Goal: Information Seeking & Learning: Learn about a topic

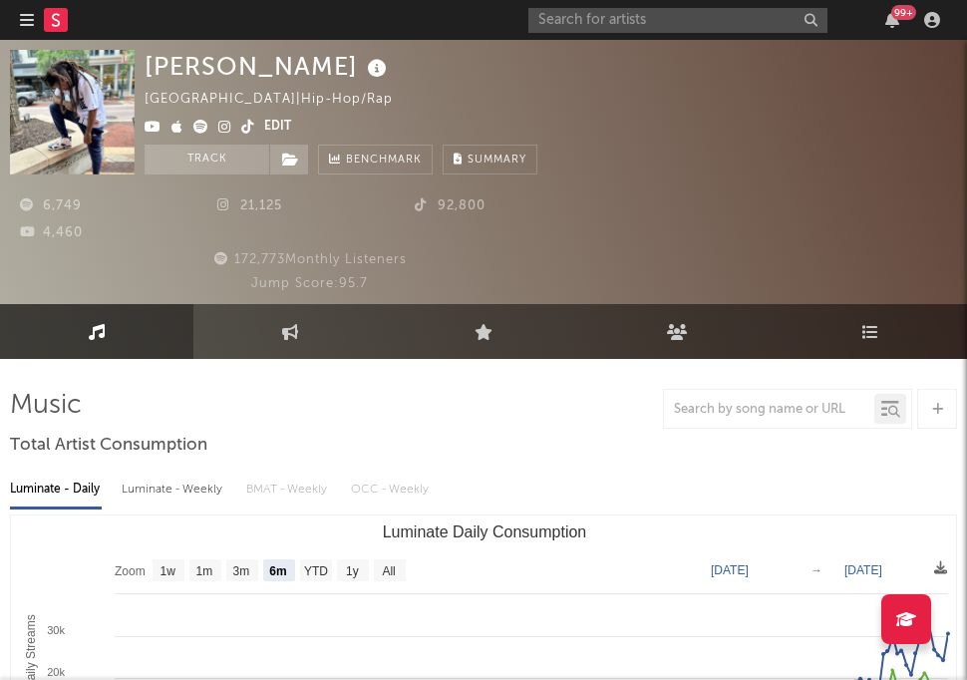
select select "6m"
click at [535, 18] on input "text" at bounding box center [677, 20] width 299 height 25
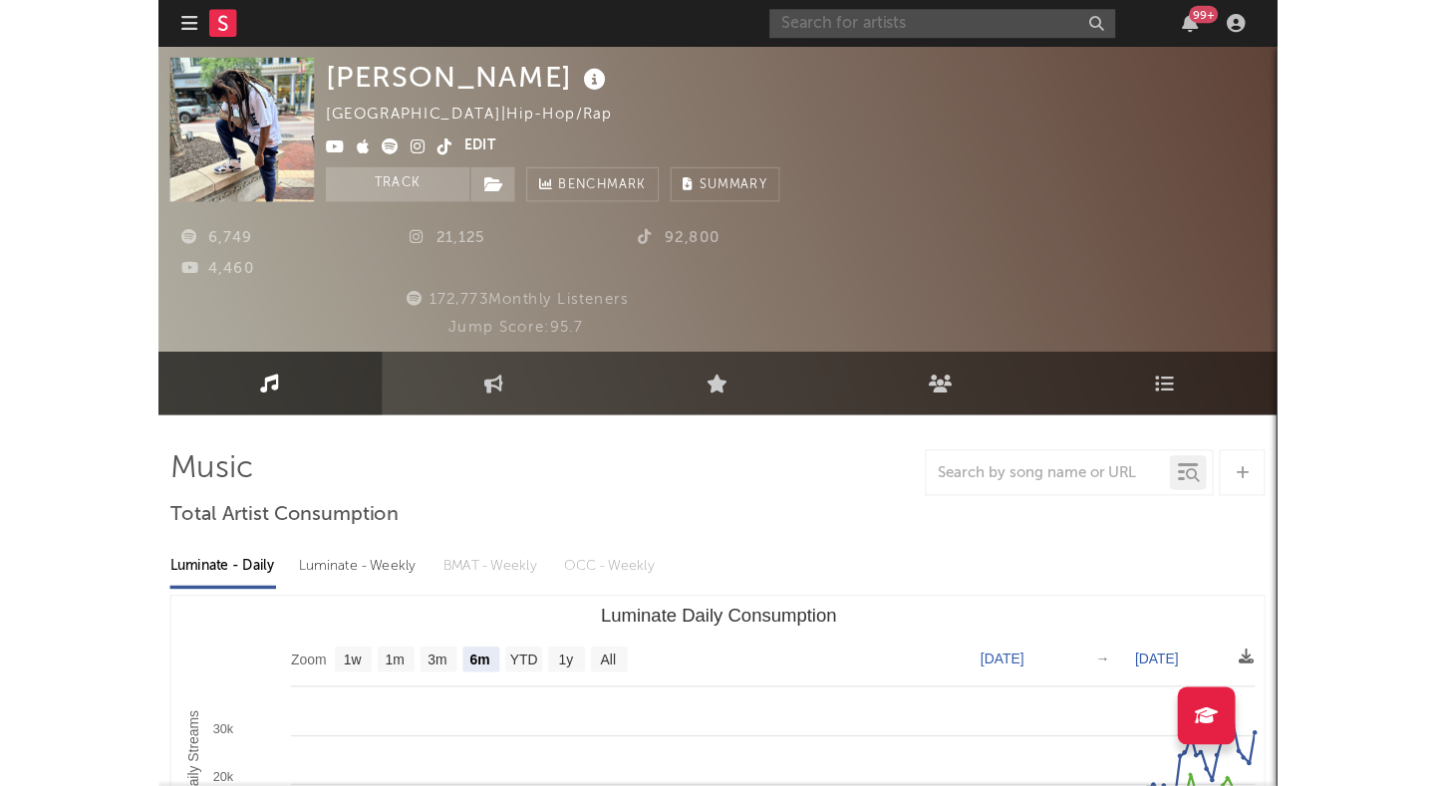
scroll to position [183, 0]
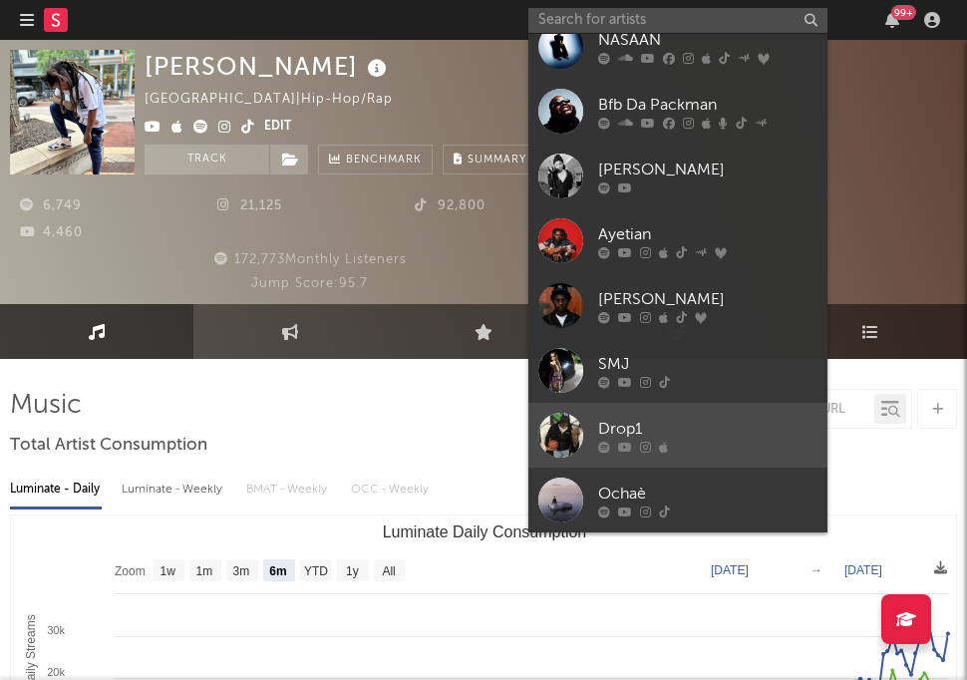
click at [567, 443] on div at bounding box center [560, 435] width 45 height 45
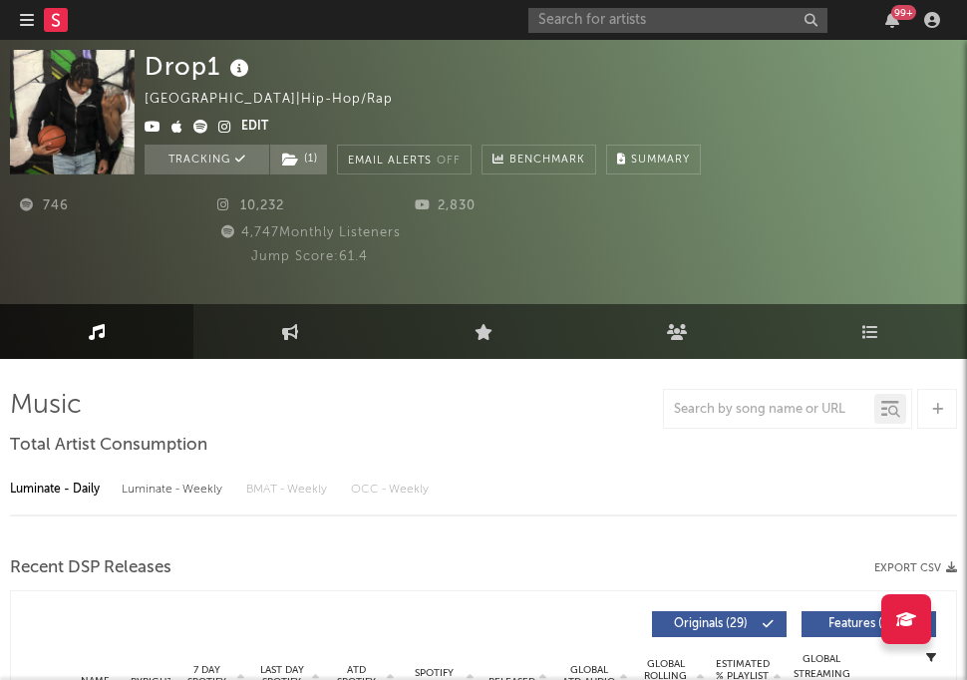
select select "1w"
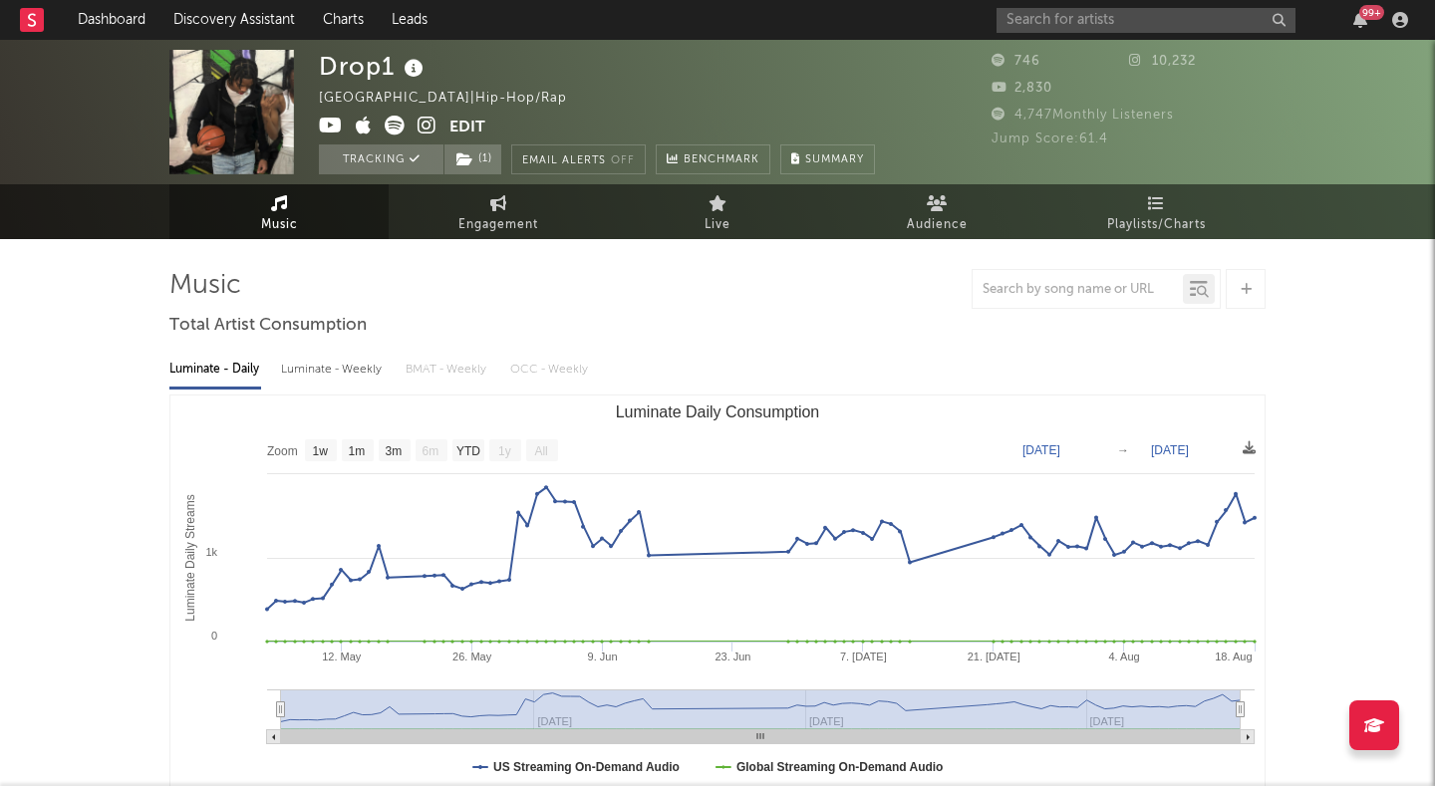
click at [354, 363] on div "Luminate - Weekly" at bounding box center [333, 370] width 105 height 34
select select "6m"
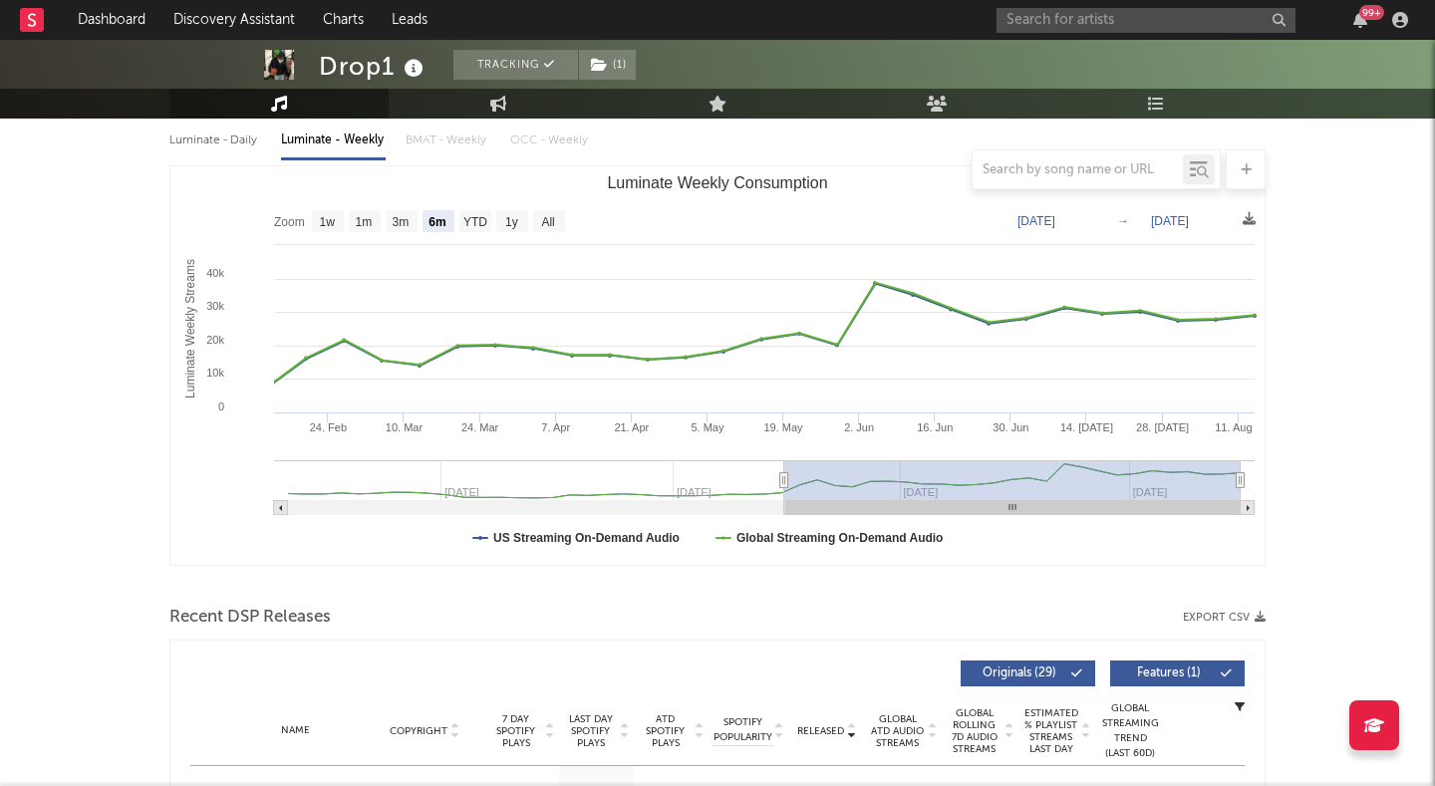
scroll to position [184, 0]
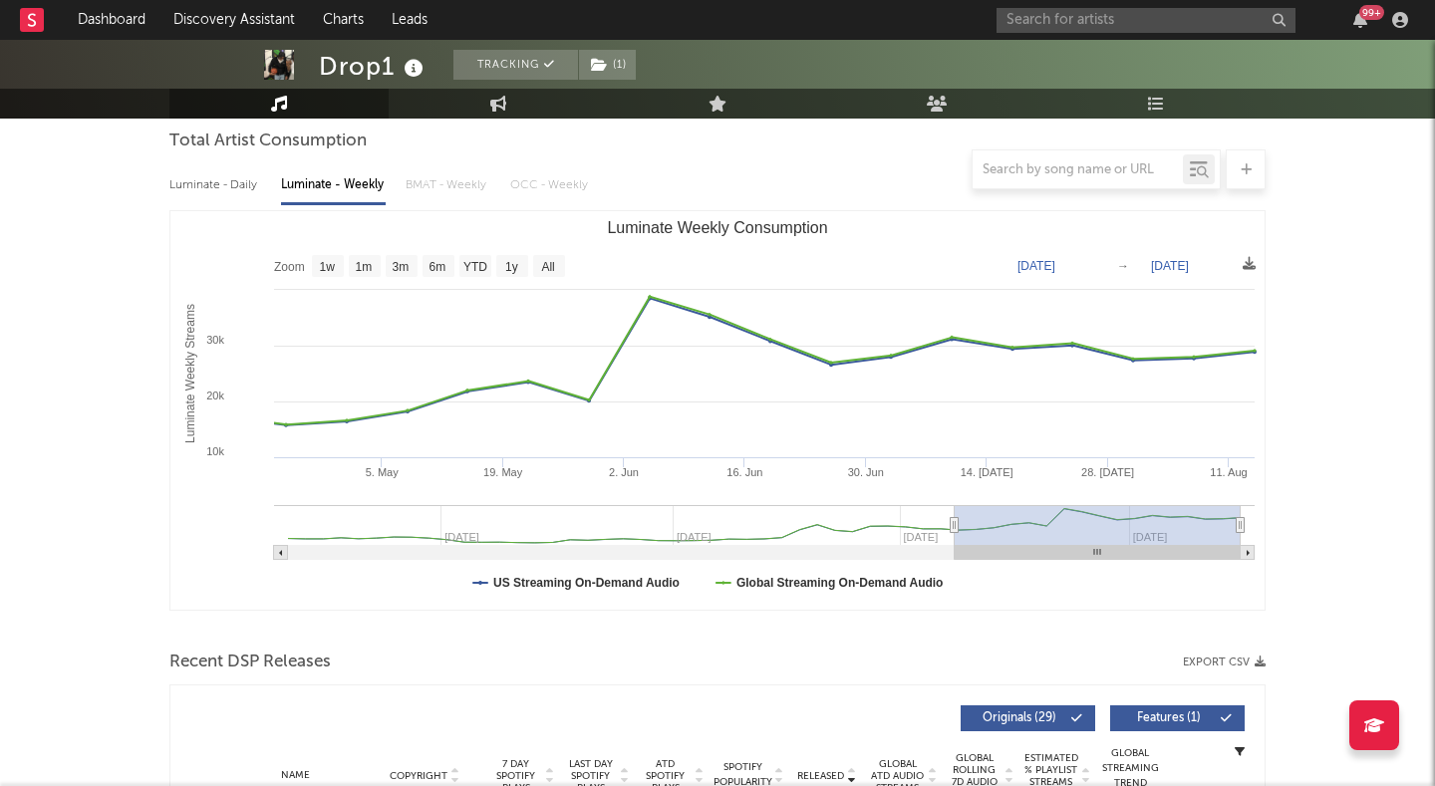
type input "[DATE]"
select select "3m"
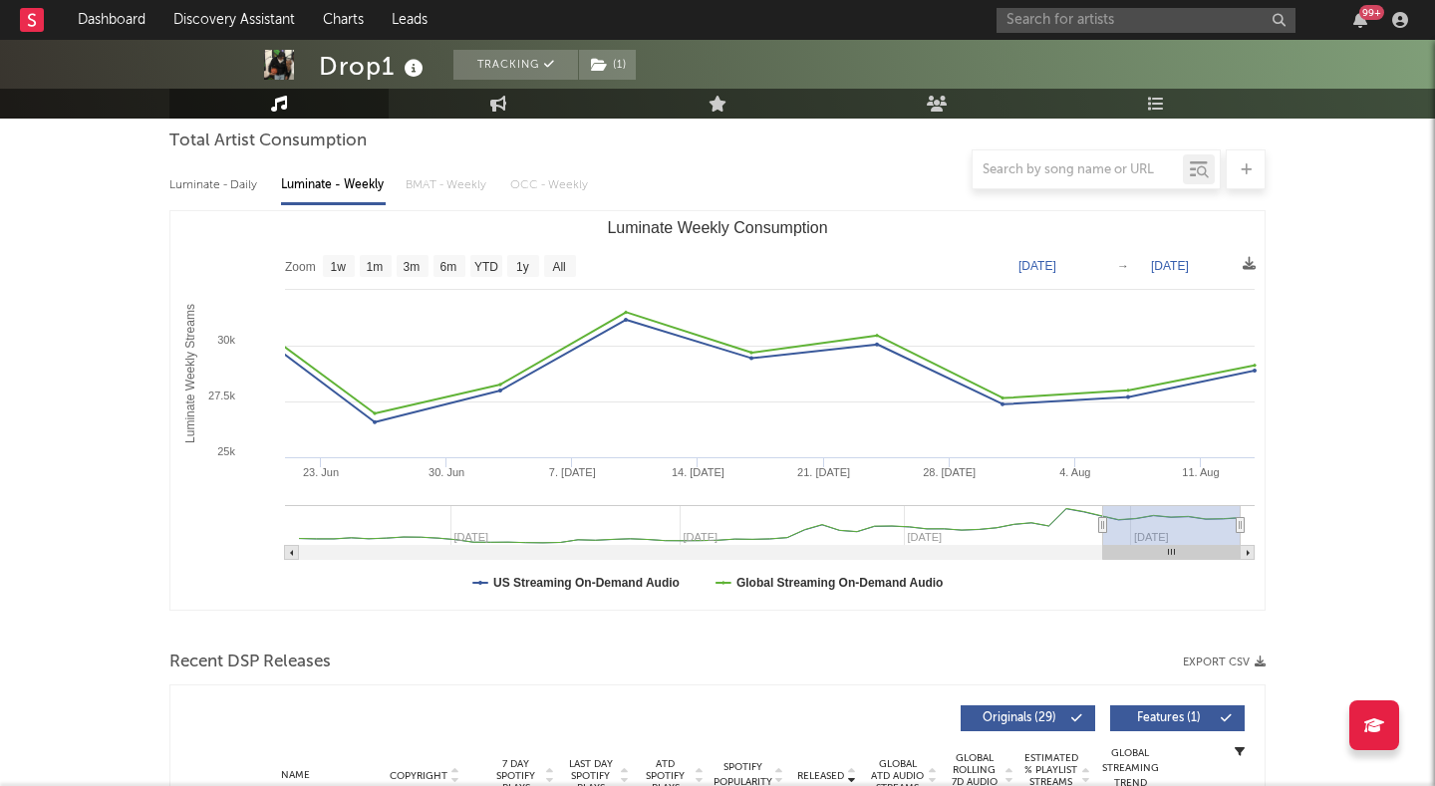
type input "[DATE]"
select select "3m"
type input "[DATE]"
select select "6m"
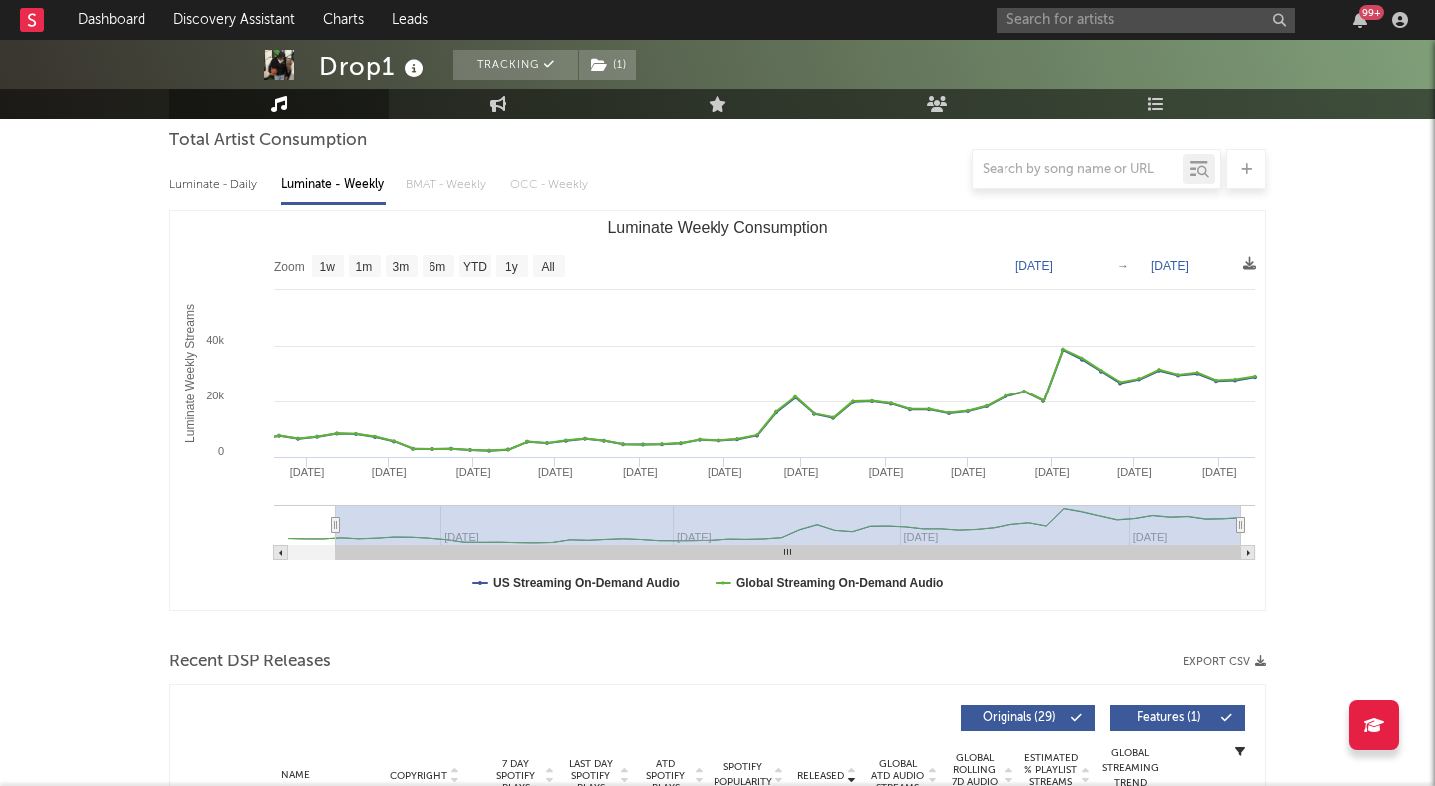
drag, startPoint x: 782, startPoint y: 525, endPoint x: 335, endPoint y: 566, distance: 449.3
click at [335, 566] on icon "Created with Highcharts 10.3.3 Luminate Weekly Streams Luminate Weekly Consumpt…" at bounding box center [717, 410] width 1094 height 399
type input "[DATE]"
select select "1y"
type input "[DATE]"
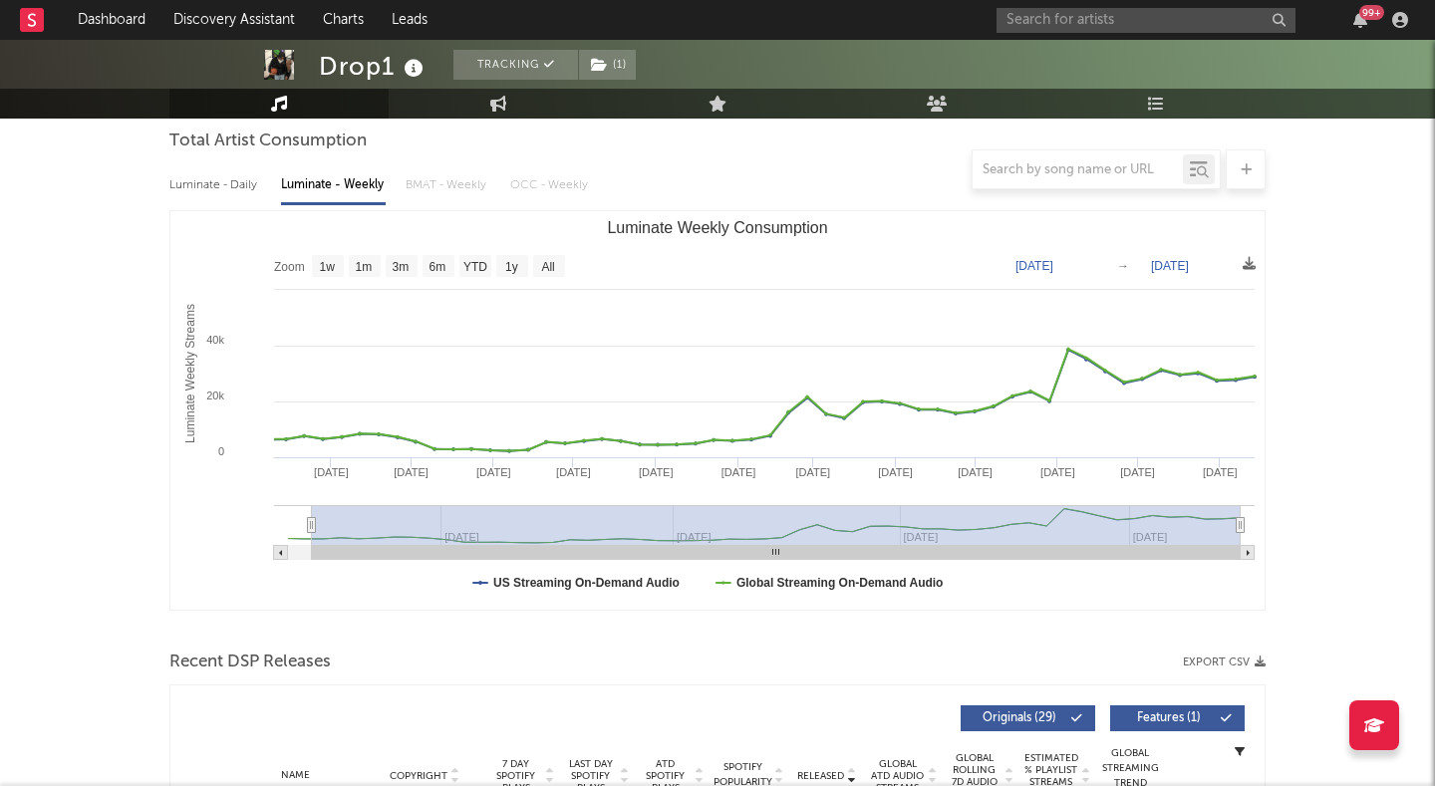
select select "All"
type input "[DATE]"
drag, startPoint x: 332, startPoint y: 523, endPoint x: 222, endPoint y: 549, distance: 112.6
click at [222, 549] on icon "Created with Highcharts 10.3.3 Luminate Weekly Streams Luminate Weekly Consumpt…" at bounding box center [717, 410] width 1094 height 399
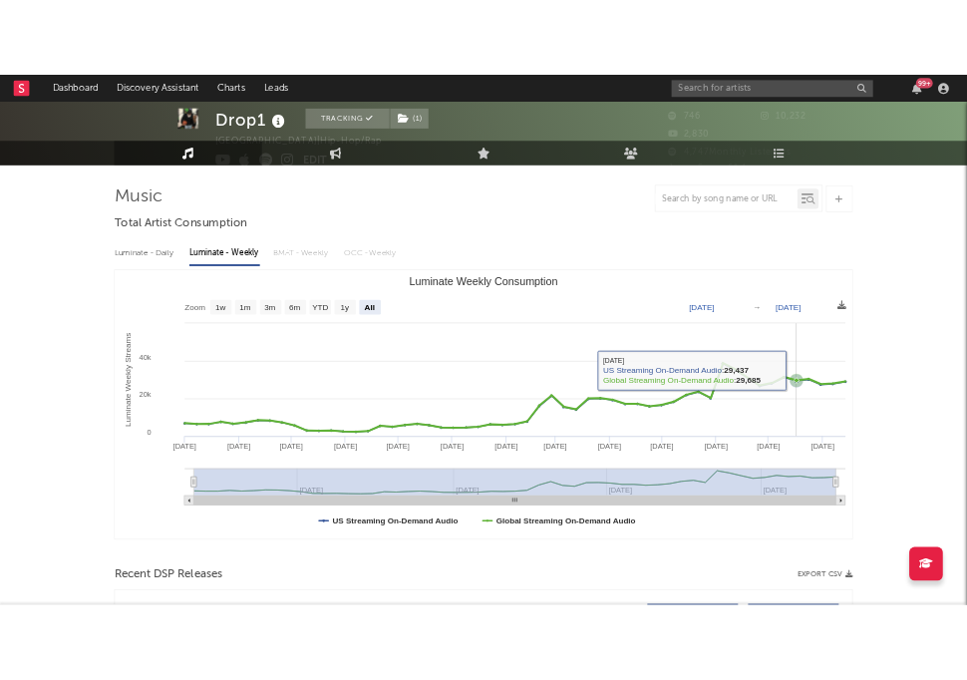
scroll to position [0, 0]
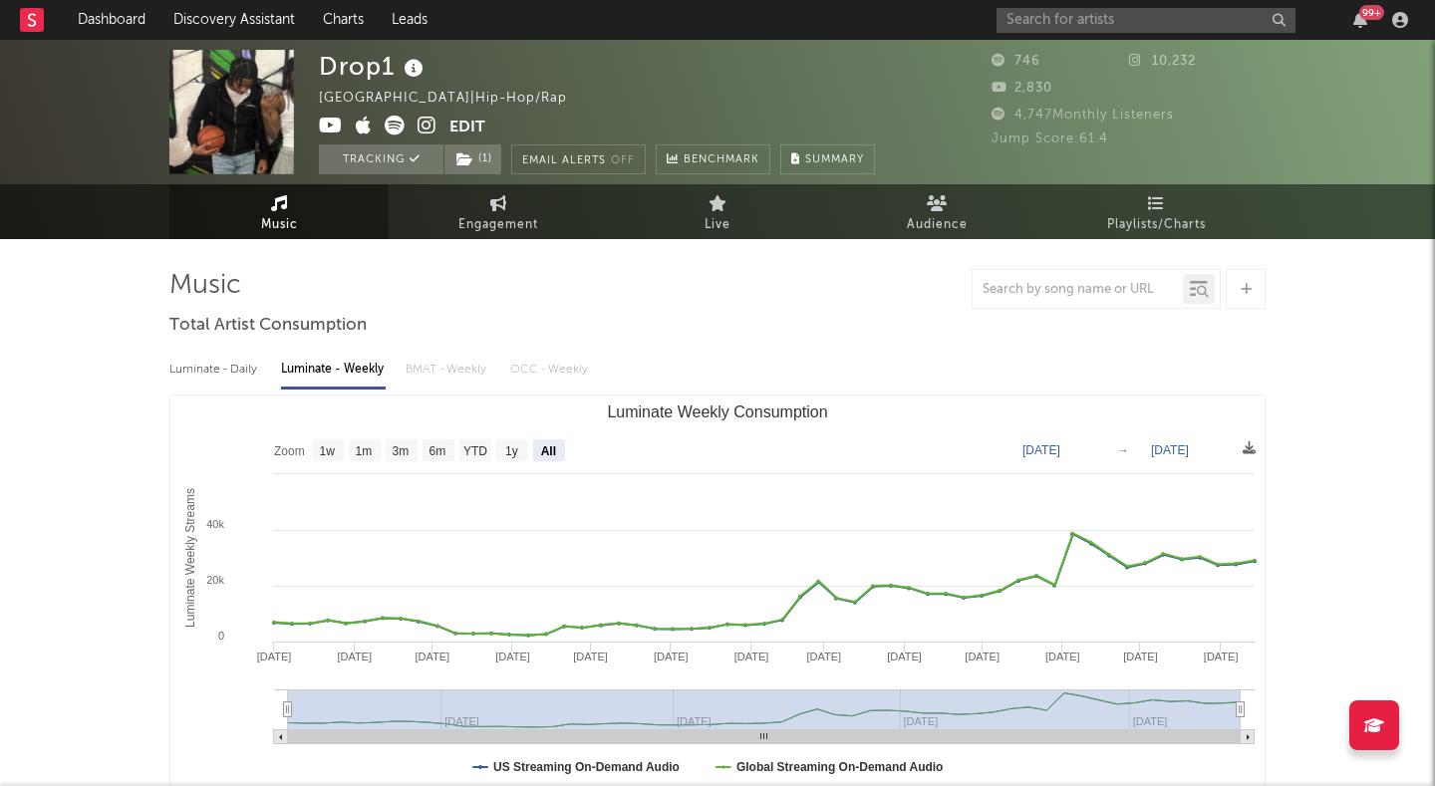
drag, startPoint x: 286, startPoint y: 711, endPoint x: 237, endPoint y: 711, distance: 48.8
click at [237, 679] on icon "Created with Highcharts 10.3.3 Luminate Weekly Streams Luminate Weekly Consumpt…" at bounding box center [717, 595] width 1094 height 399
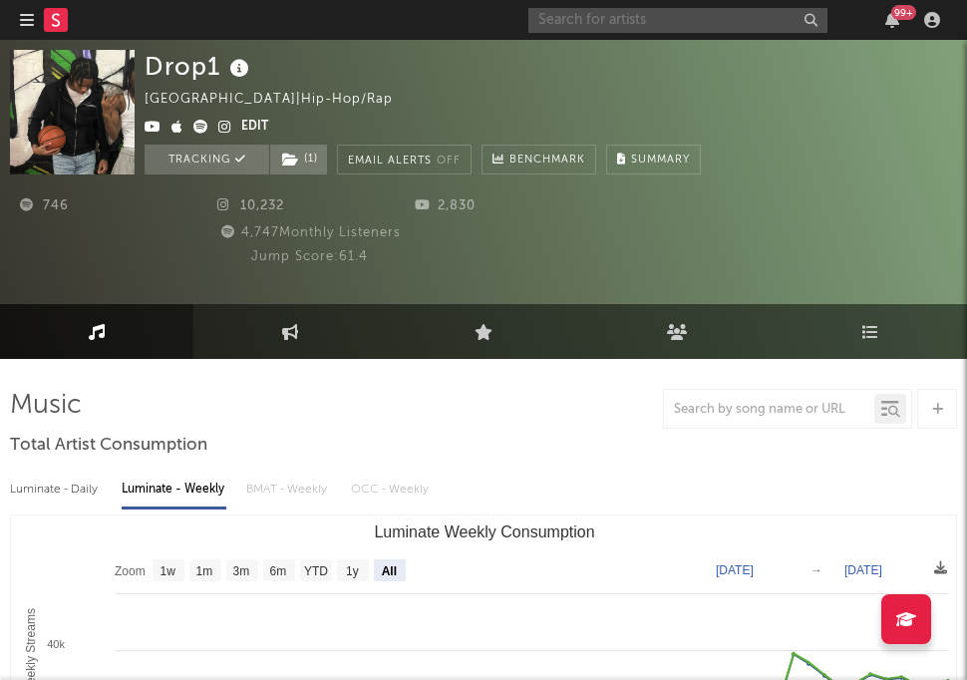
click at [598, 19] on input "text" at bounding box center [677, 20] width 299 height 25
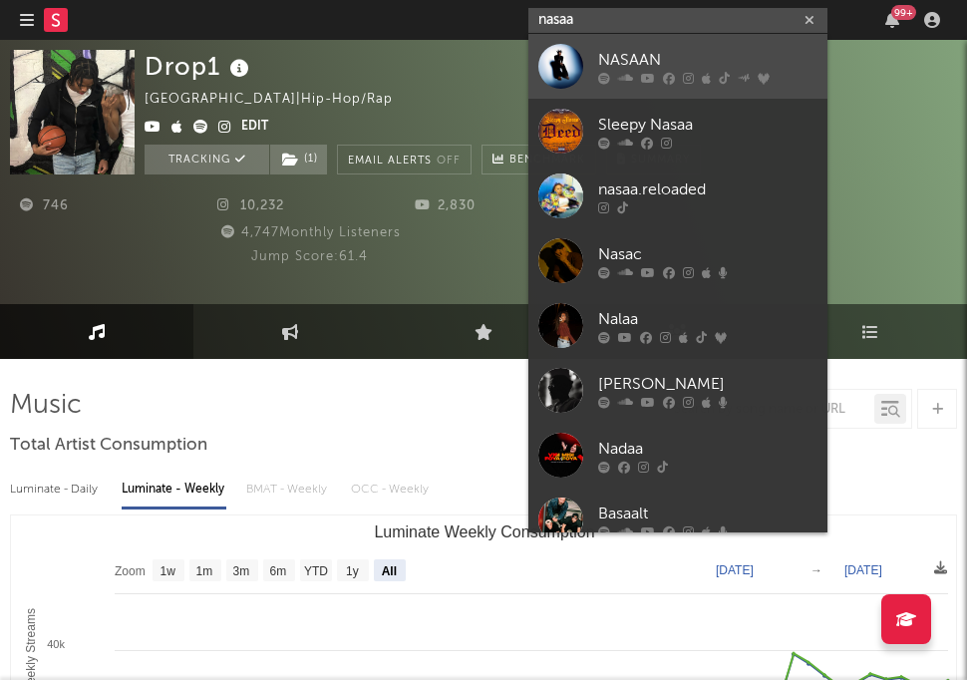
type input "nasaa"
click at [598, 44] on link "NASAAN" at bounding box center [677, 66] width 299 height 65
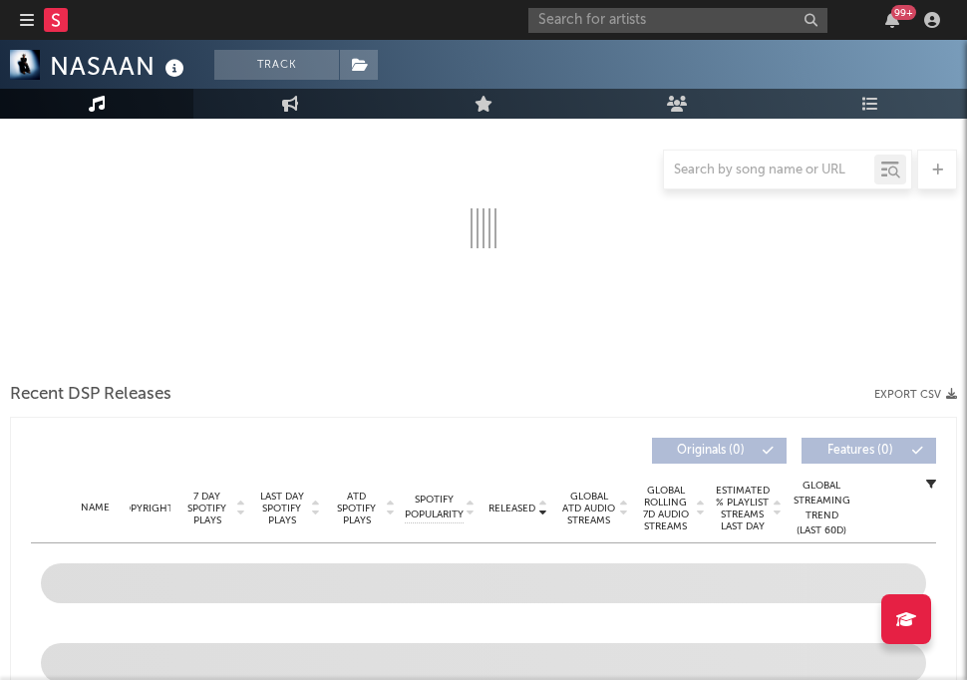
select select "6m"
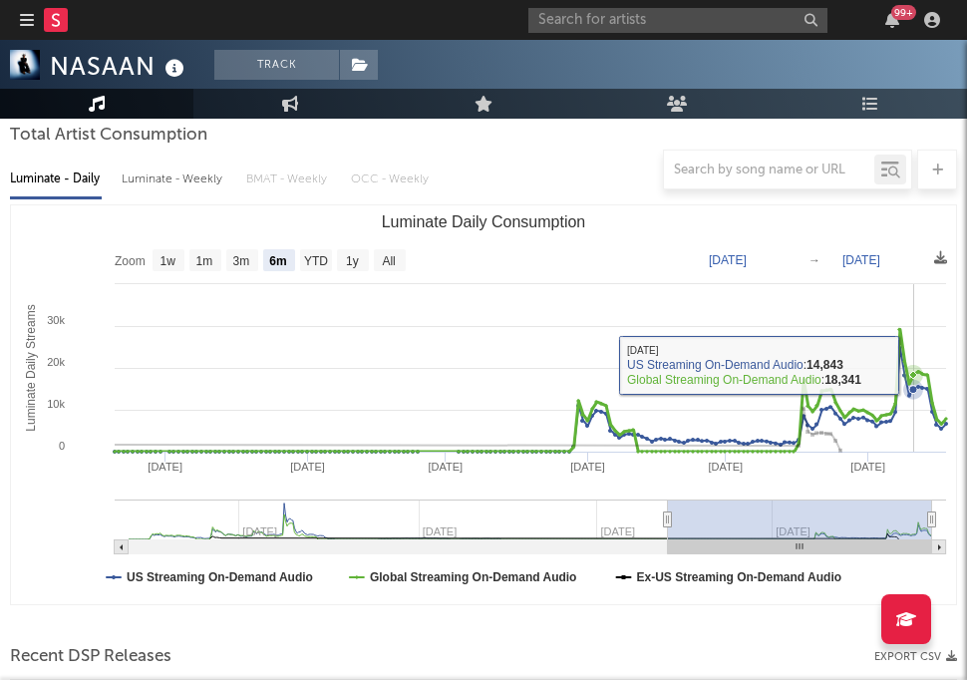
scroll to position [231, 0]
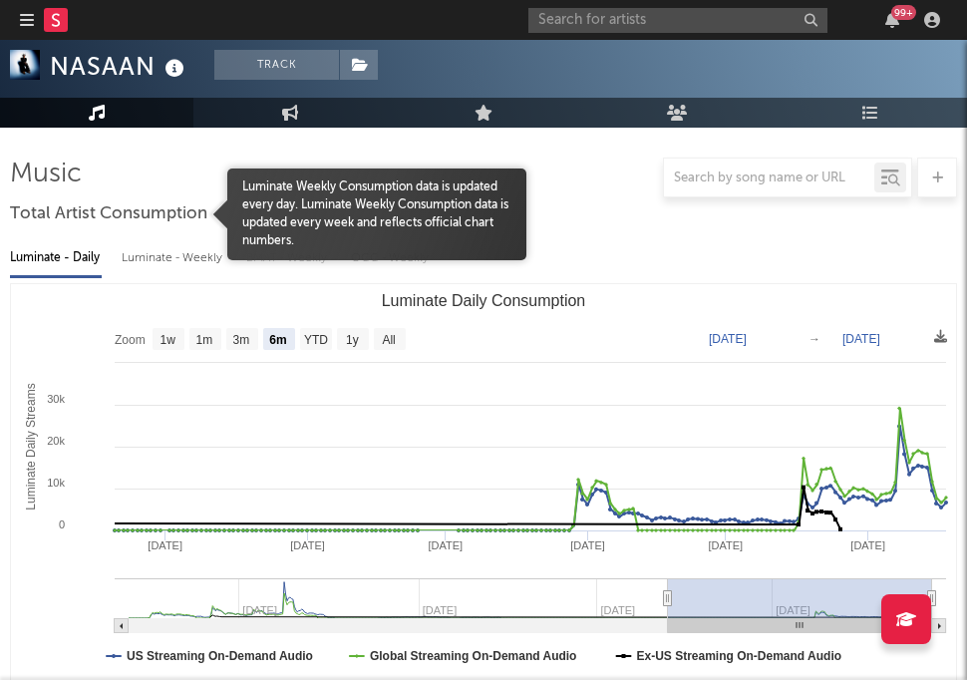
click at [167, 252] on div "Luminate - Weekly" at bounding box center [174, 258] width 105 height 34
select select "6m"
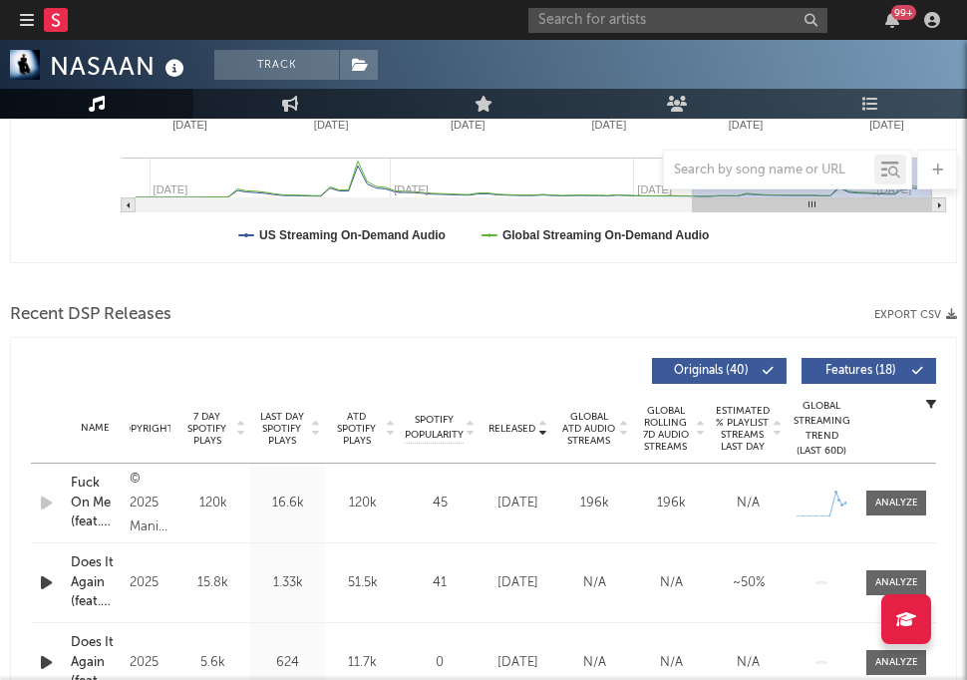
scroll to position [656, 0]
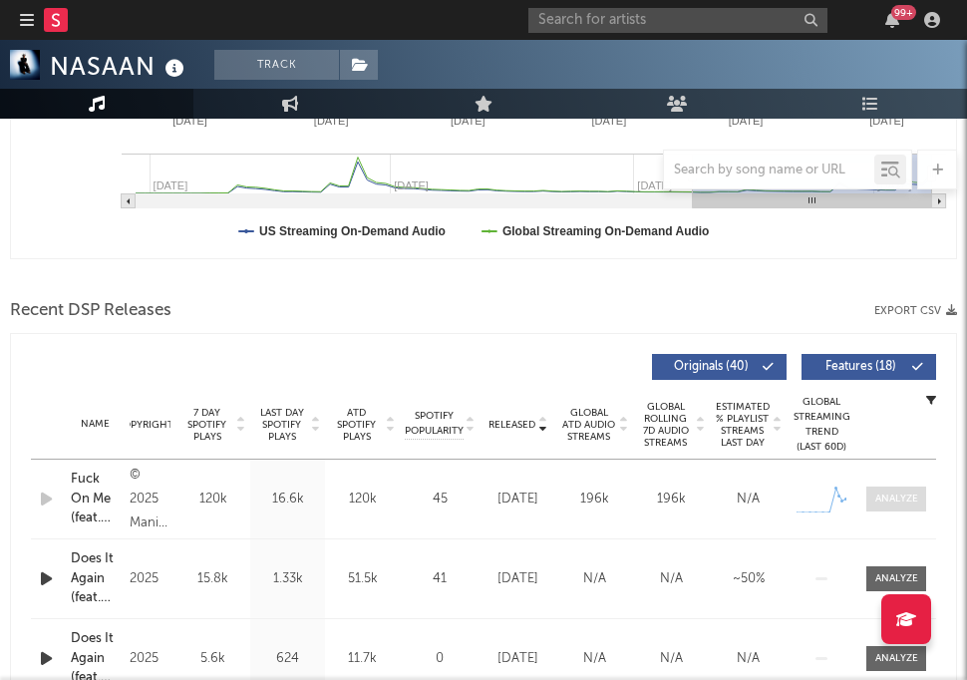
click at [892, 495] on div at bounding box center [896, 498] width 43 height 15
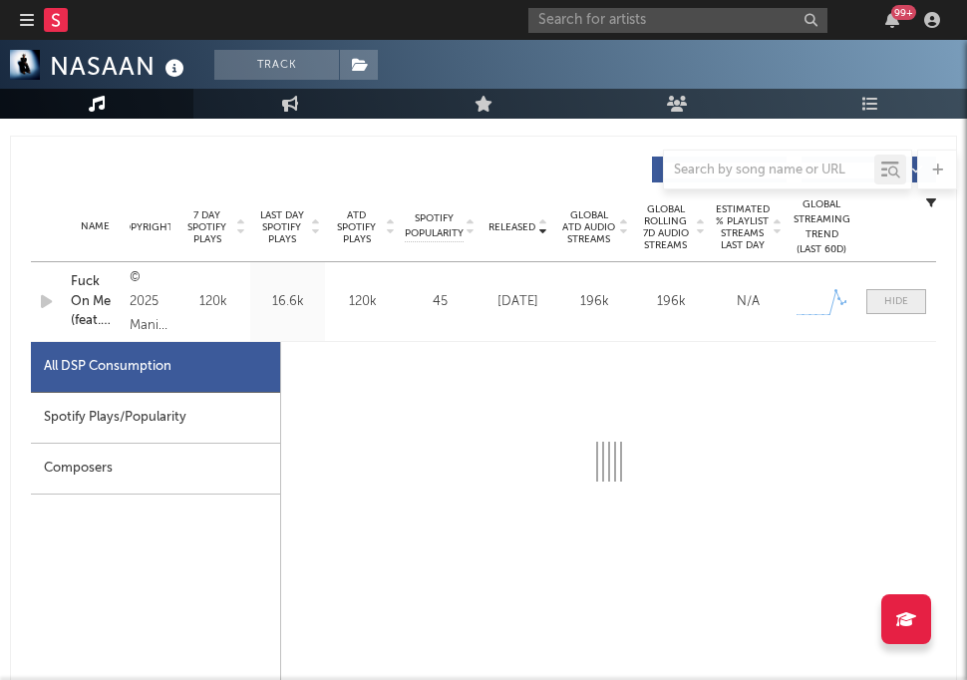
select select "1w"
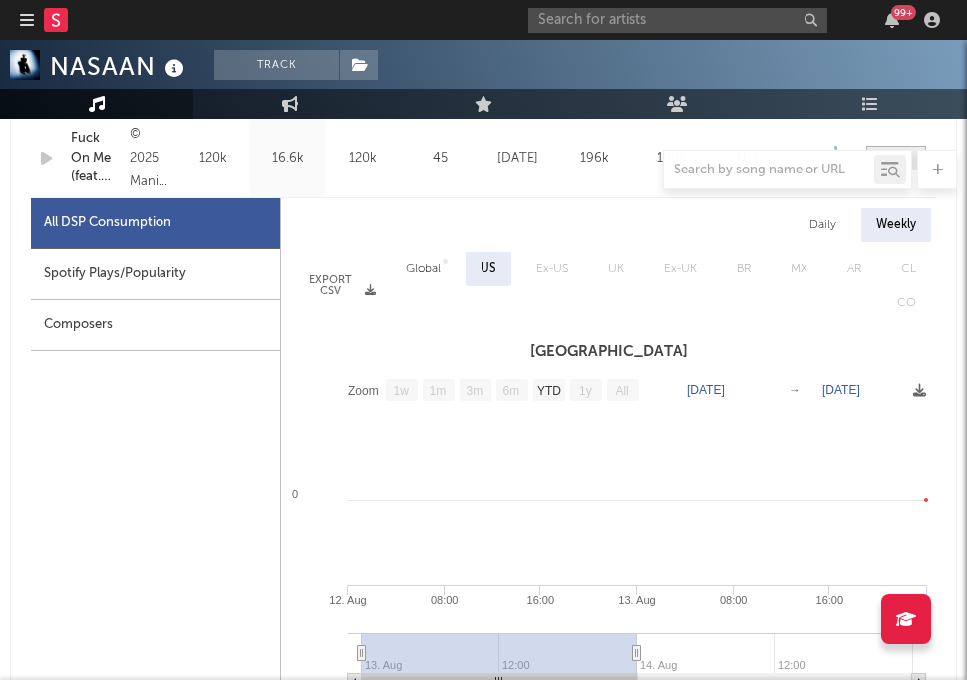
scroll to position [927, 0]
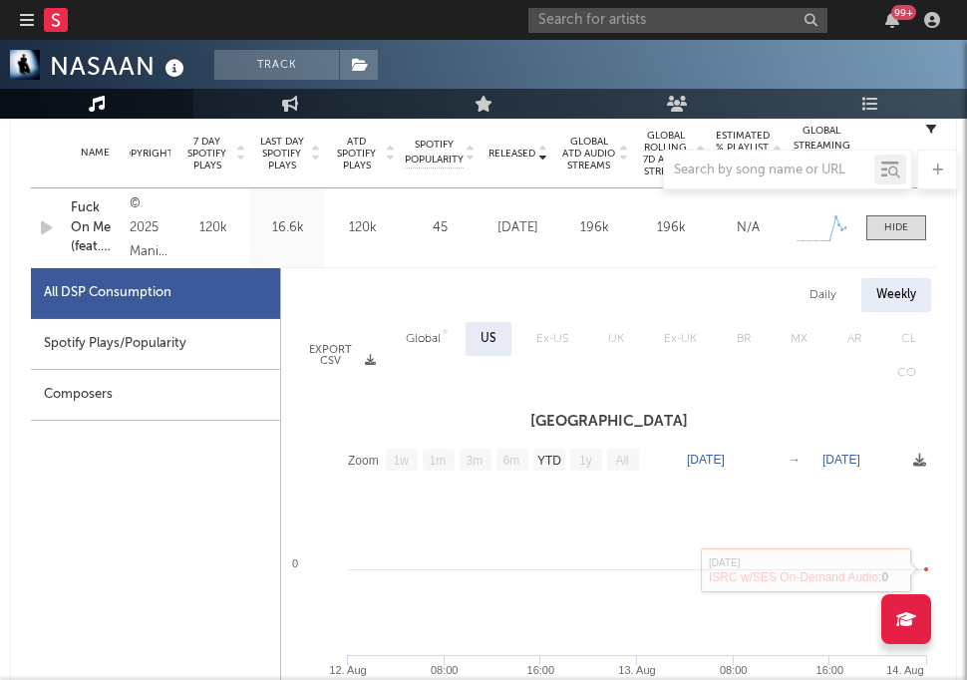
click at [825, 303] on div "Daily" at bounding box center [822, 295] width 57 height 34
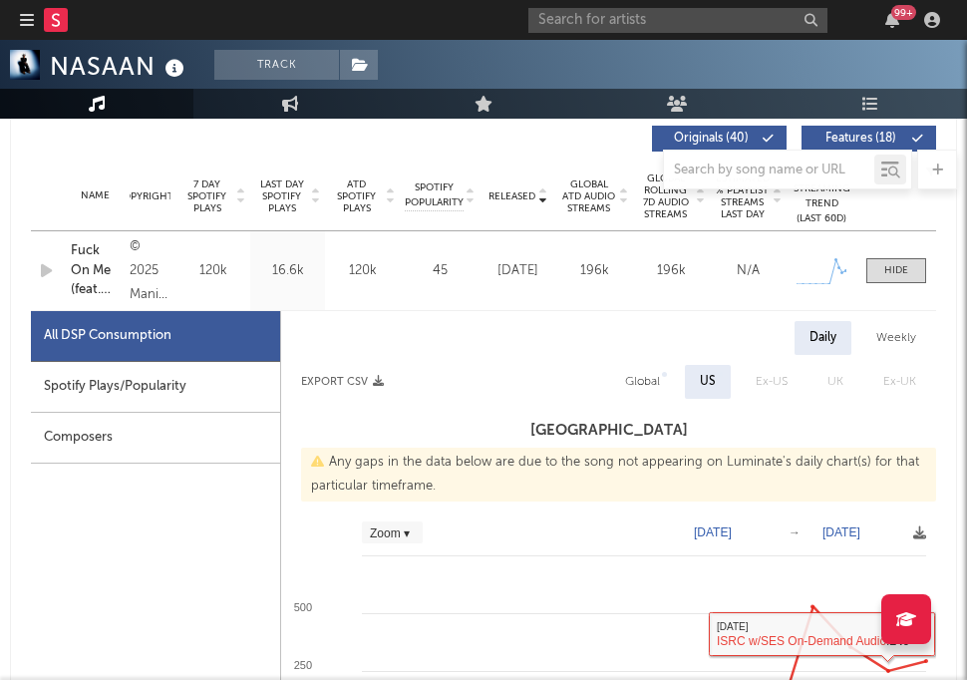
scroll to position [819, 0]
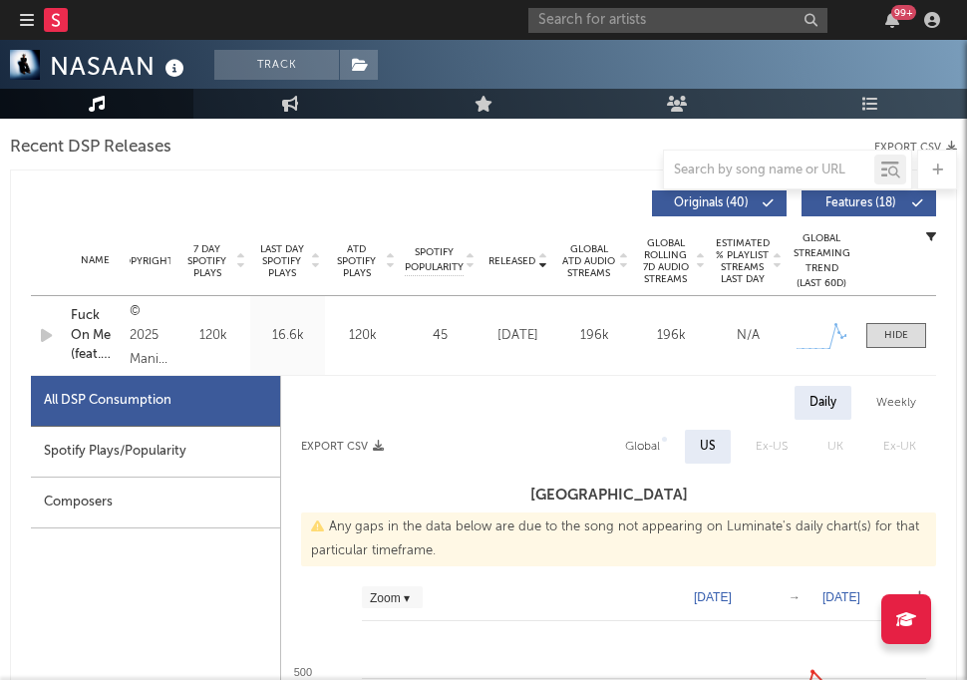
click at [903, 321] on div "Name Fuck On Me (feat. NASAAN) Copyright © 2025 Manifest/GoodTalk/Good Money Gl…" at bounding box center [483, 335] width 905 height 79
click at [904, 328] on div at bounding box center [896, 335] width 24 height 15
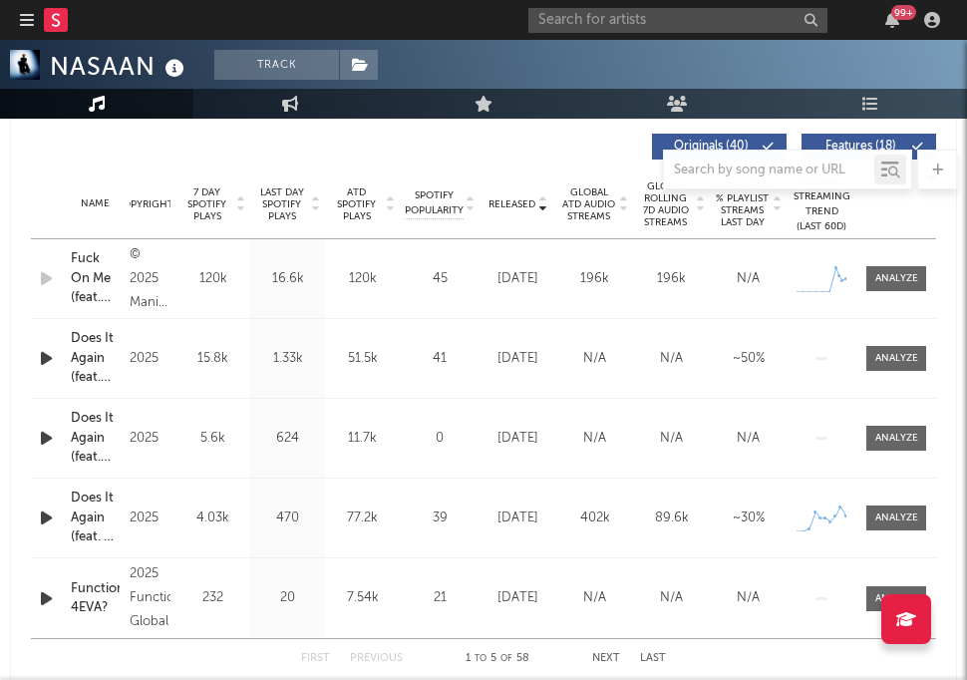
scroll to position [891, 0]
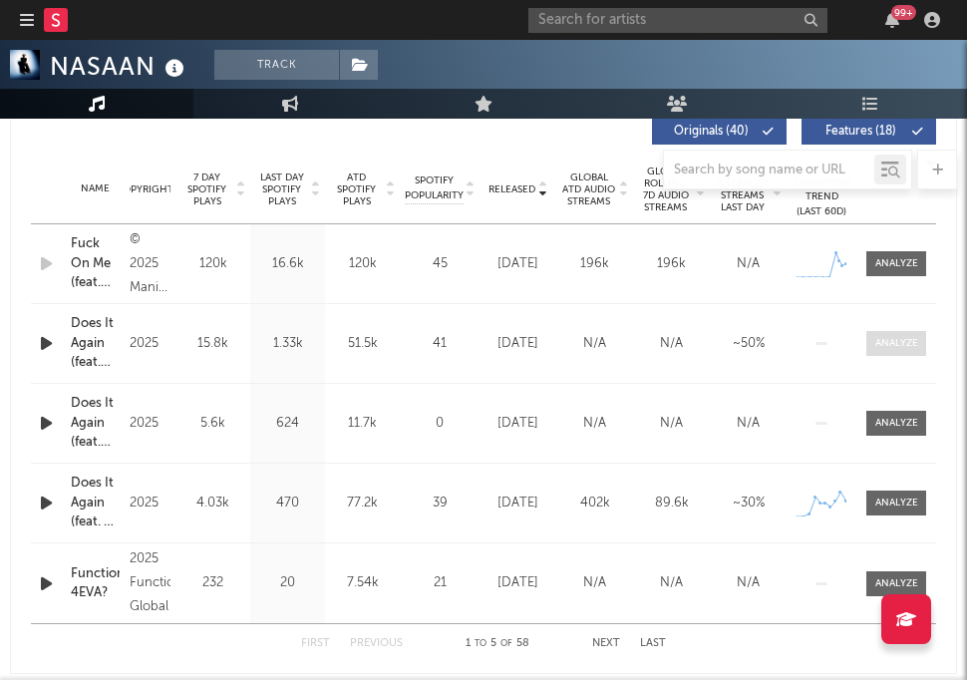
click at [891, 347] on div at bounding box center [896, 343] width 43 height 15
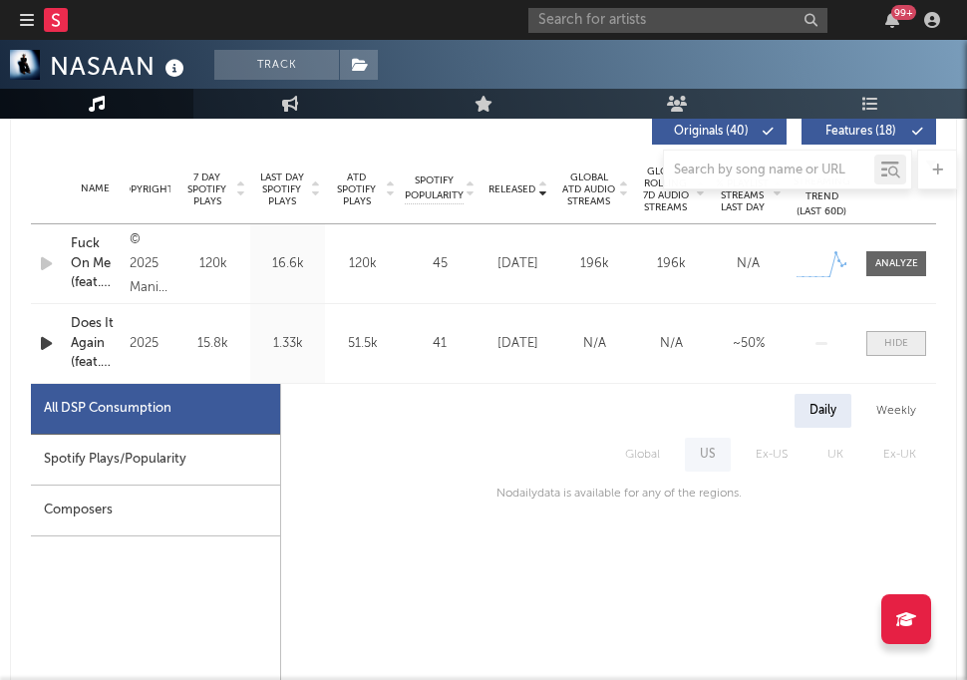
click at [891, 347] on div at bounding box center [896, 343] width 24 height 15
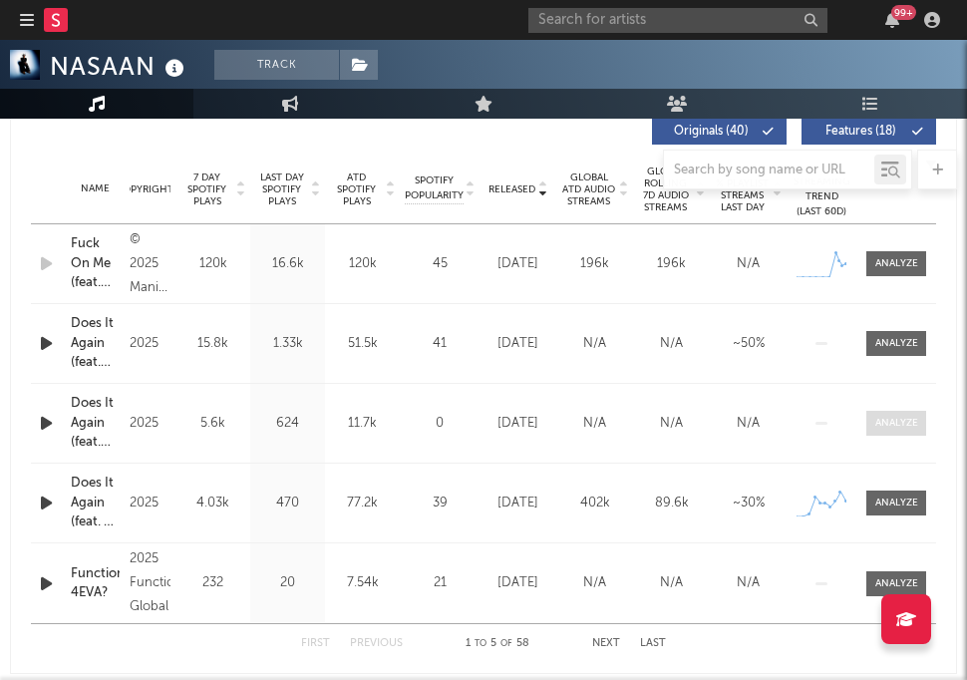
click at [889, 417] on div at bounding box center [896, 423] width 43 height 15
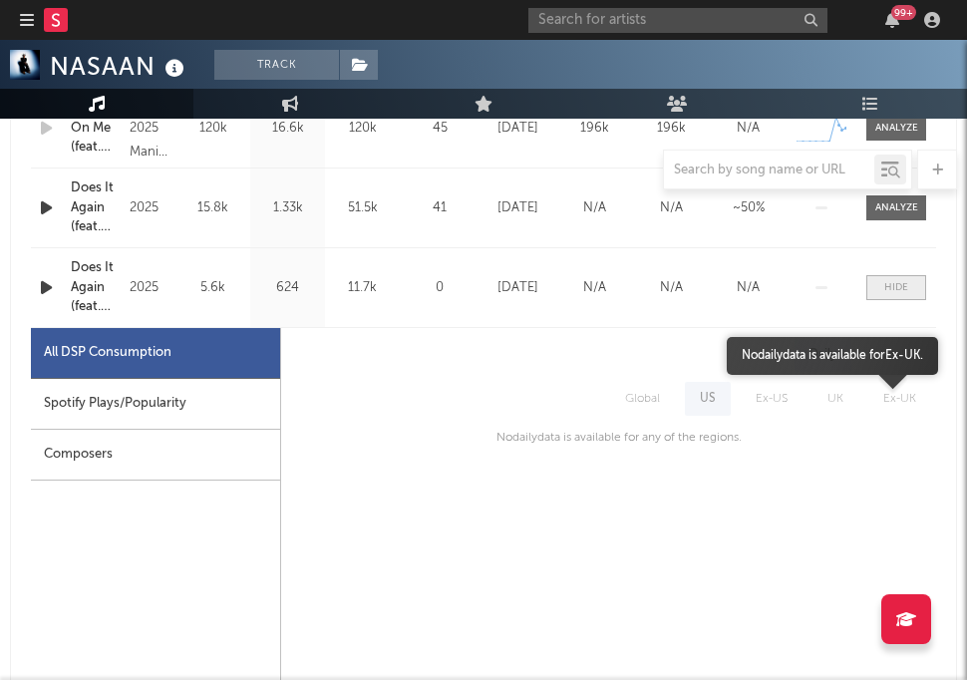
scroll to position [1013, 0]
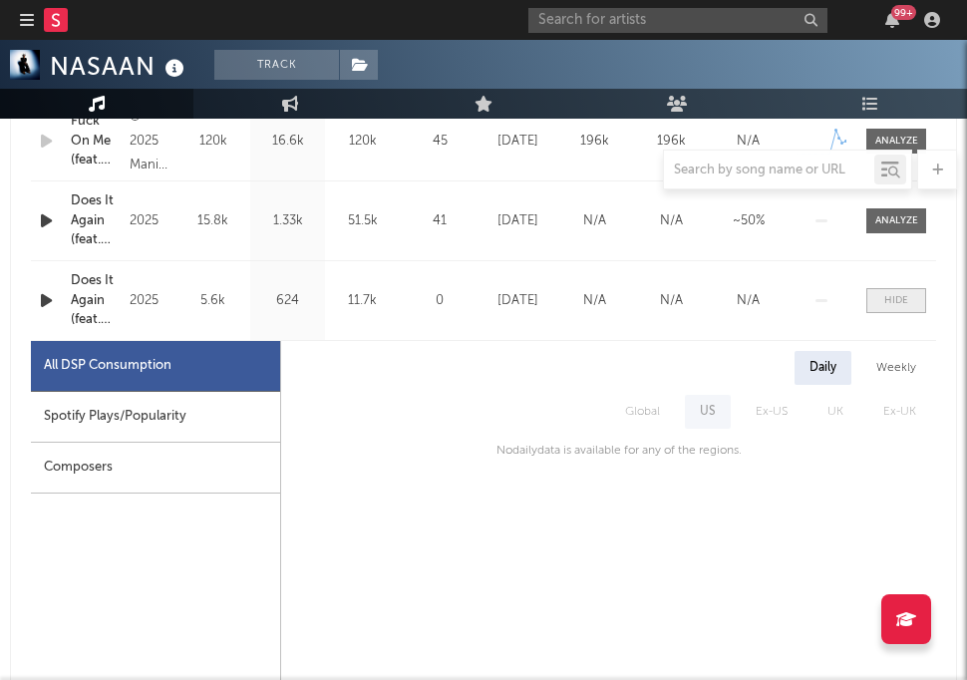
click at [881, 297] on span at bounding box center [896, 300] width 60 height 25
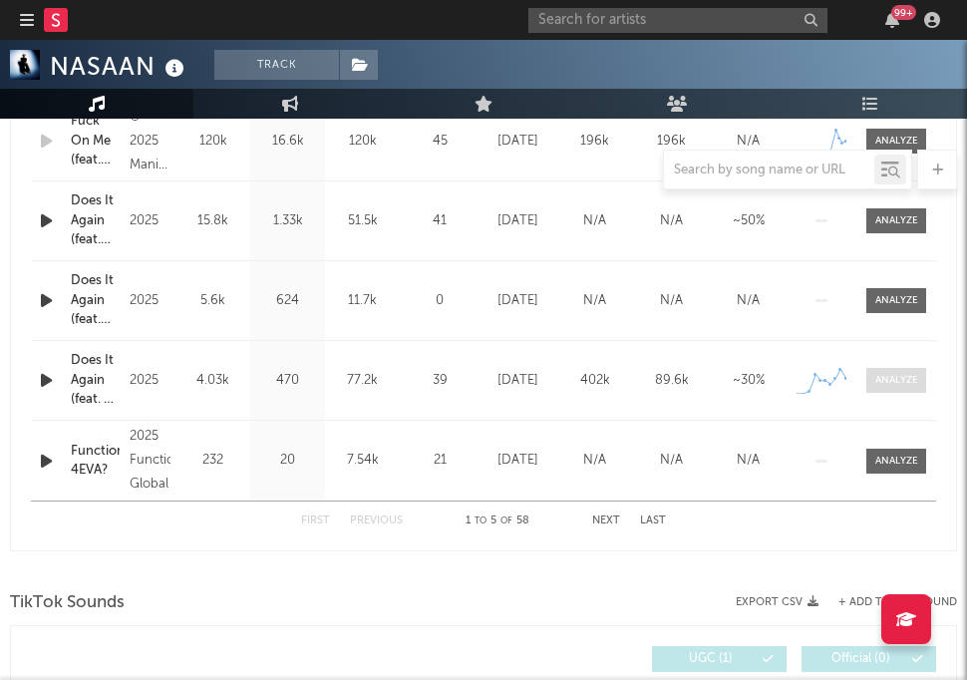
click at [895, 377] on div at bounding box center [896, 380] width 43 height 15
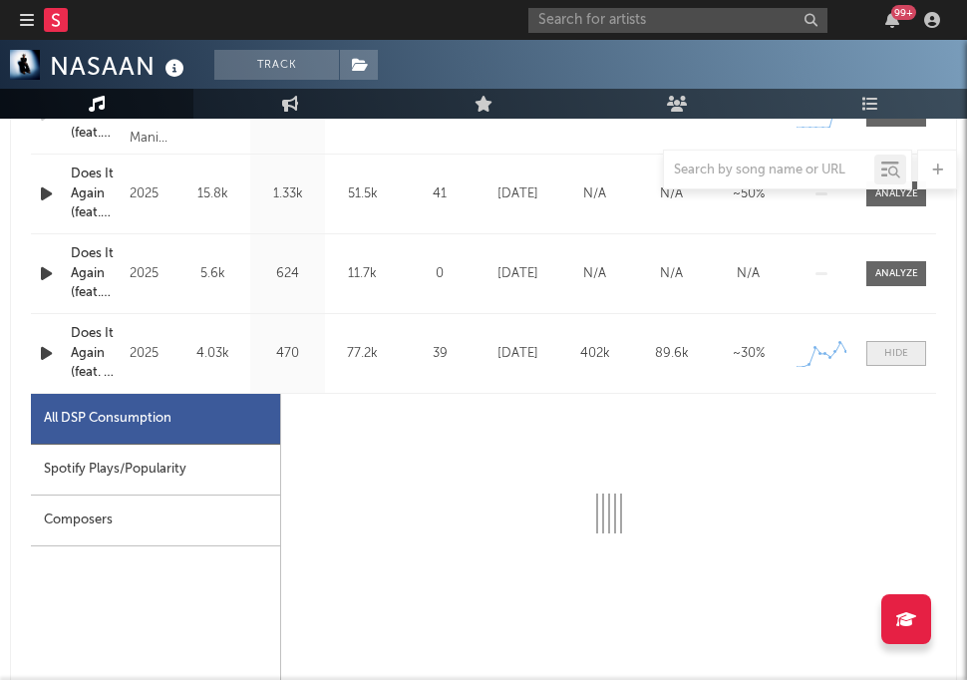
select select "1w"
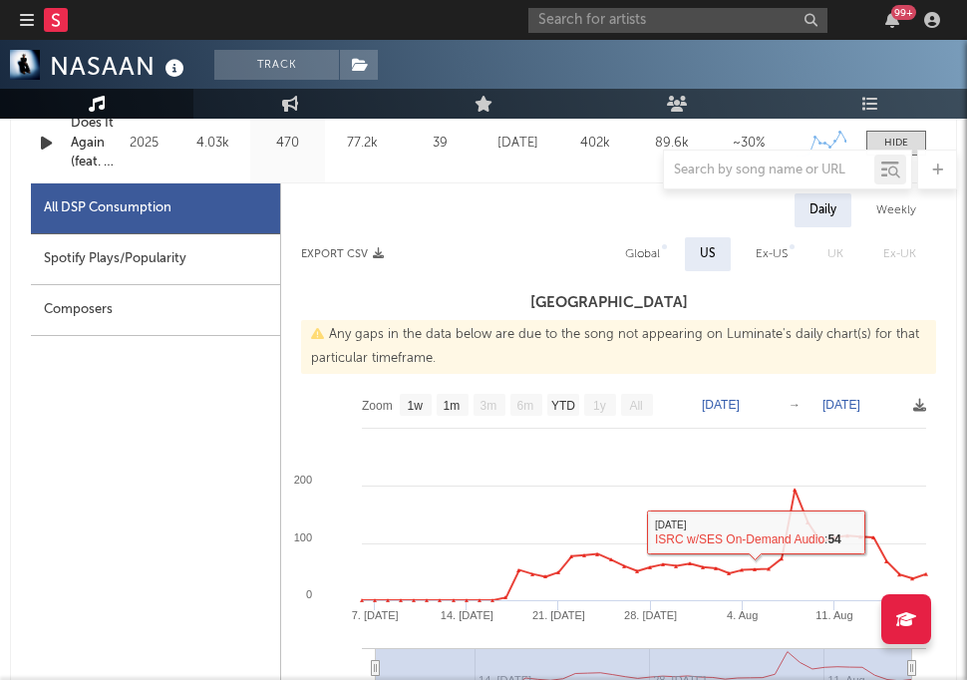
scroll to position [1232, 0]
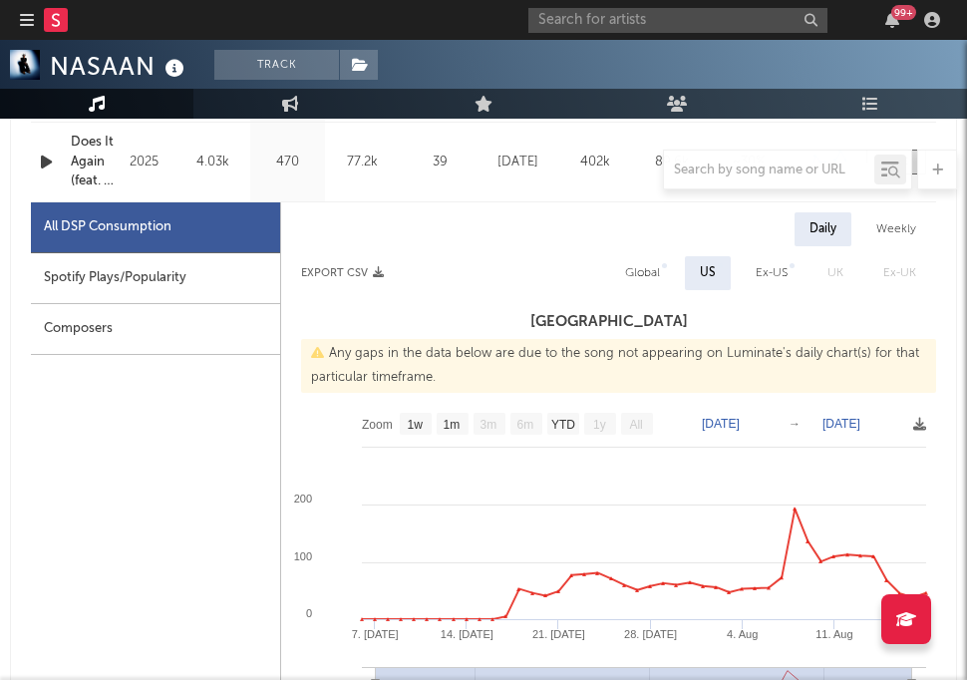
click at [895, 231] on div "Weekly" at bounding box center [896, 229] width 70 height 34
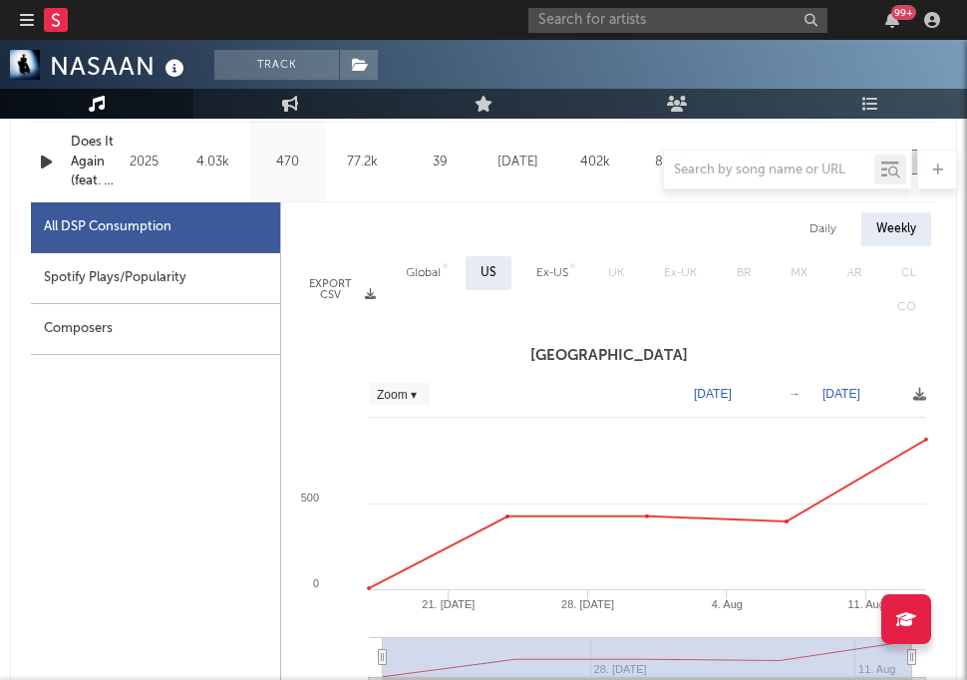
click at [821, 222] on div "Daily" at bounding box center [822, 229] width 57 height 34
select select "1w"
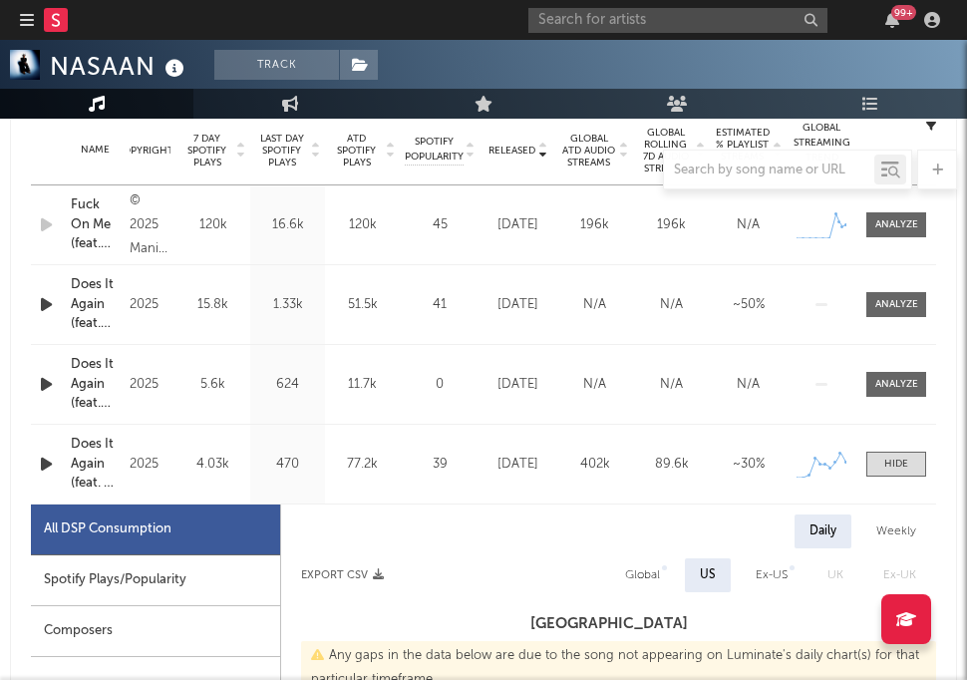
scroll to position [929, 0]
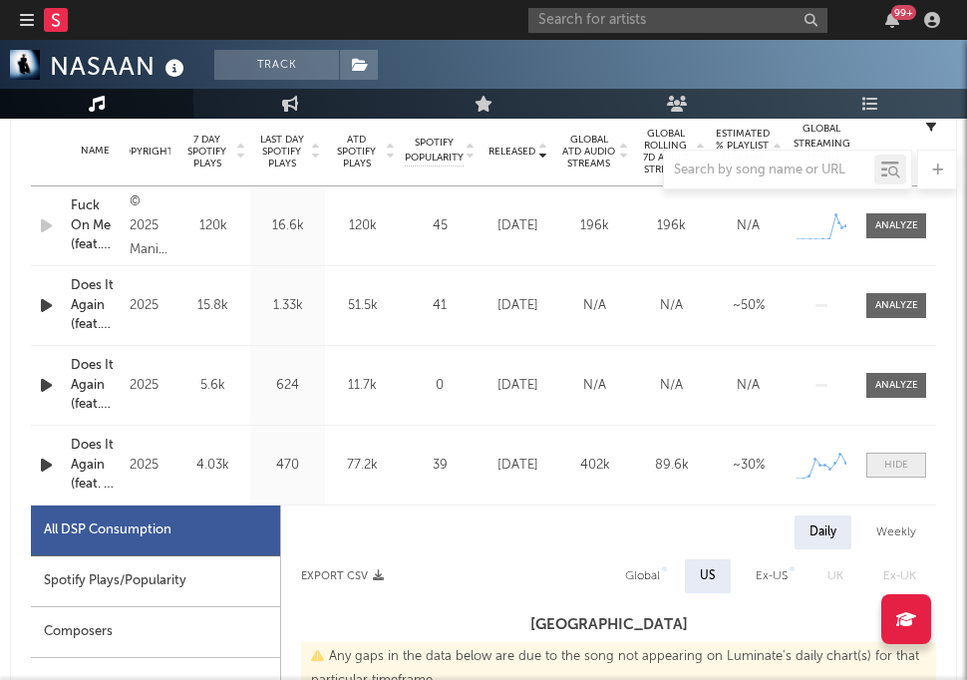
click at [880, 461] on span at bounding box center [896, 464] width 60 height 25
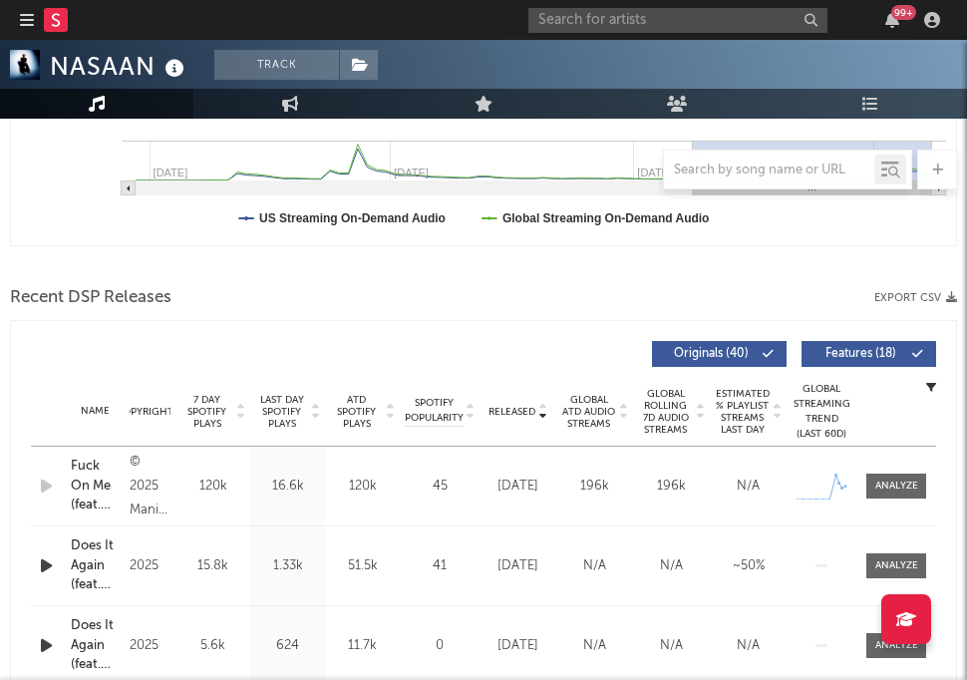
scroll to position [479, 0]
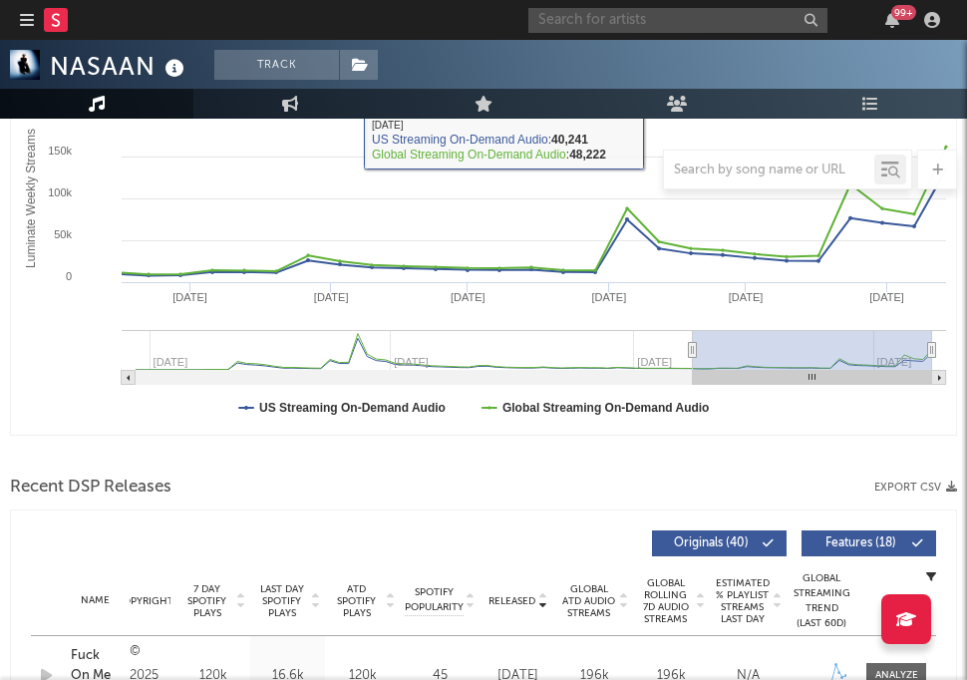
click at [636, 28] on input "text" at bounding box center [677, 20] width 299 height 25
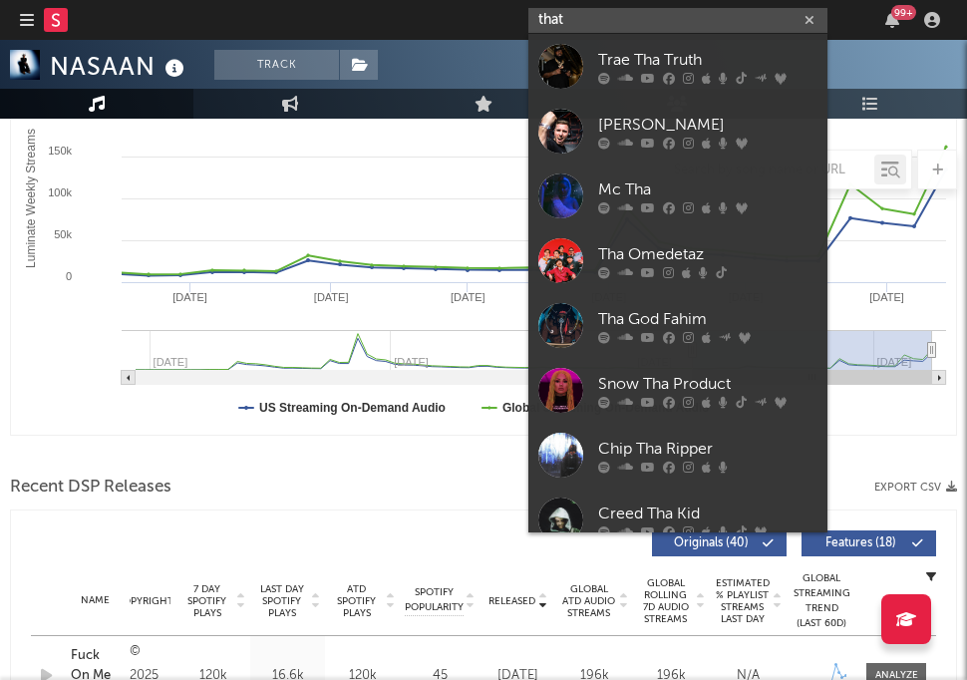
click at [636, 28] on input "that" at bounding box center [677, 20] width 299 height 25
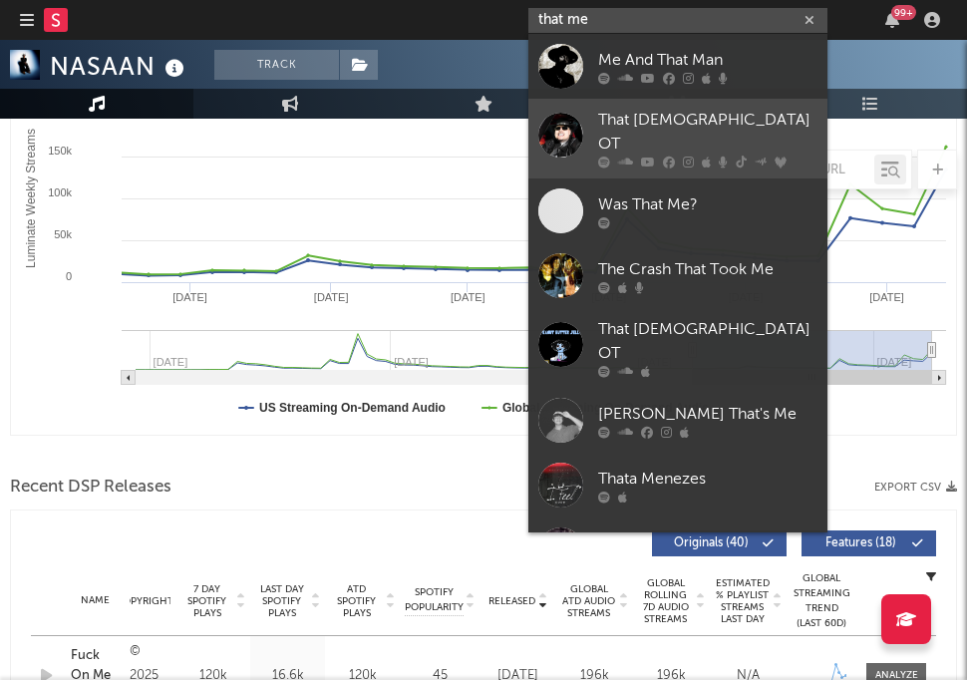
type input "that me"
click at [608, 102] on link "That [DEMOGRAPHIC_DATA] OT" at bounding box center [677, 139] width 299 height 80
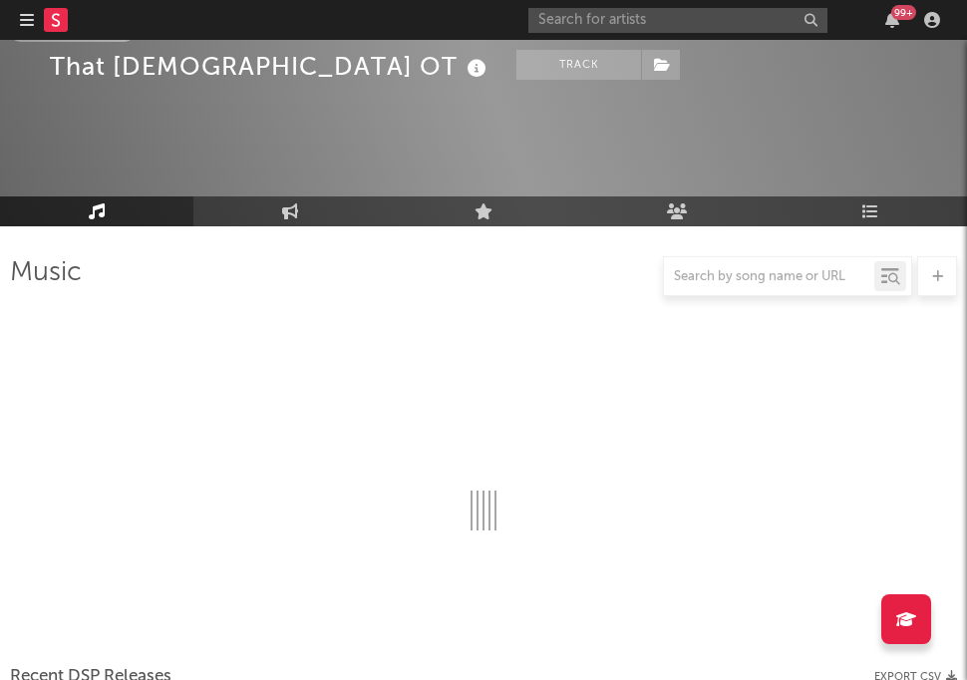
scroll to position [479, 0]
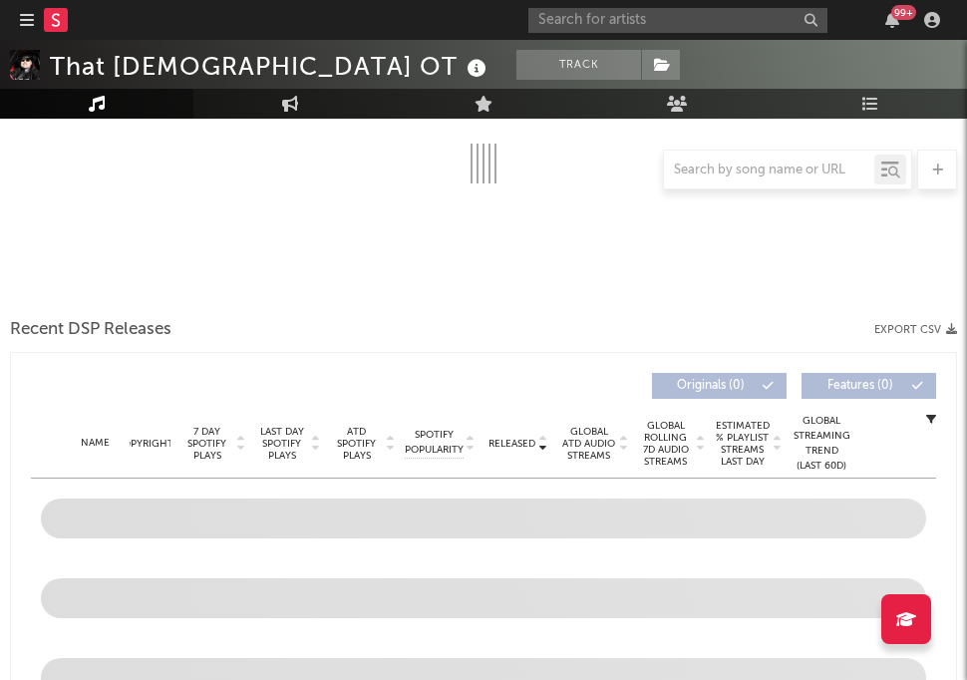
select select "6m"
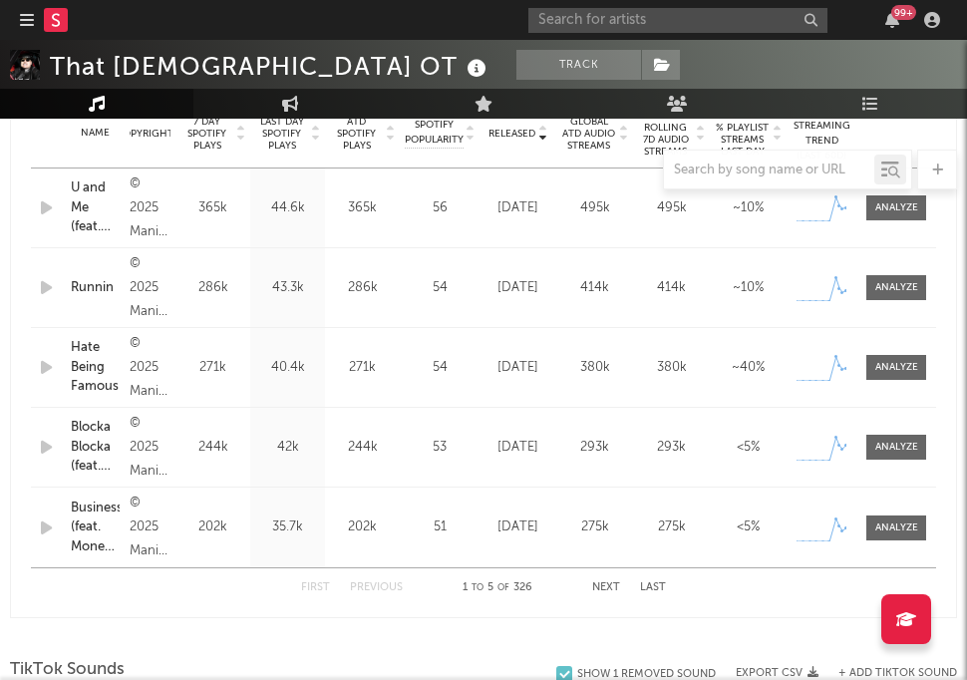
scroll to position [936, 0]
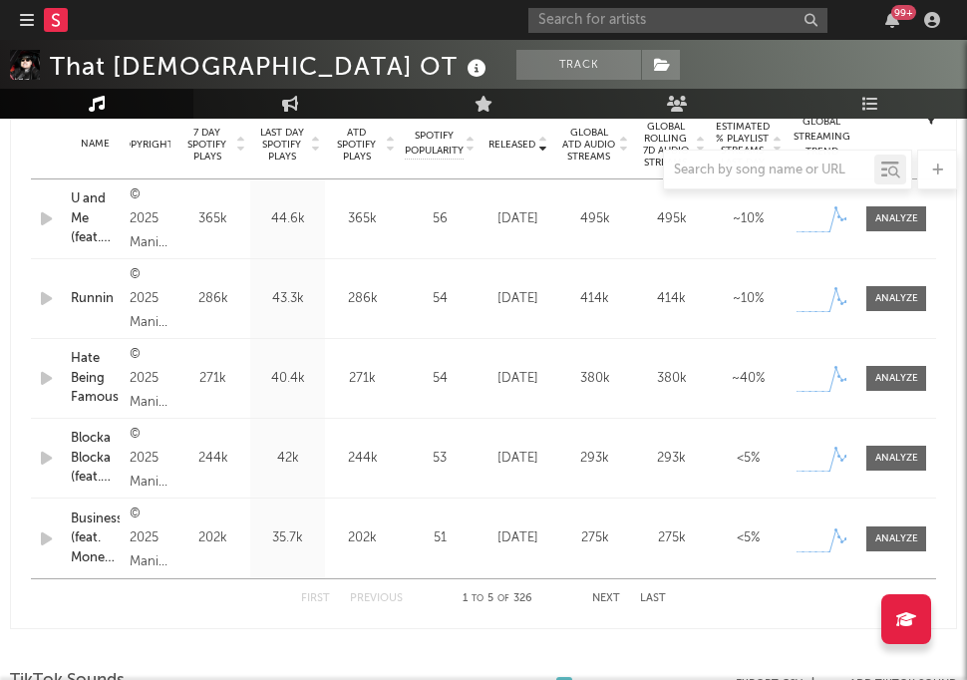
click at [605, 596] on button "Next" at bounding box center [606, 598] width 28 height 11
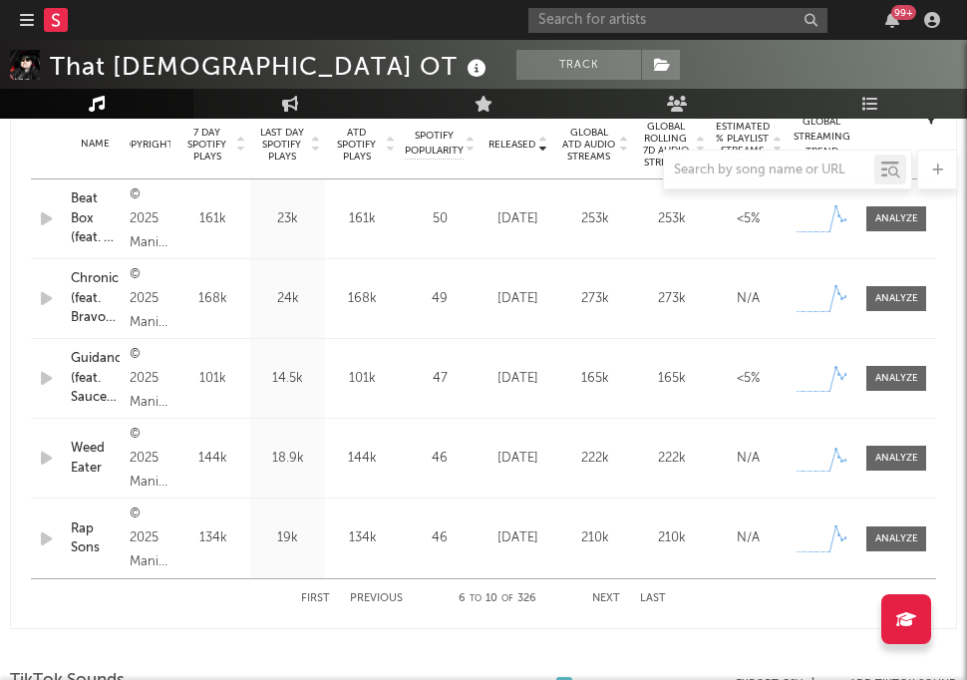
click at [605, 596] on button "Next" at bounding box center [606, 598] width 28 height 11
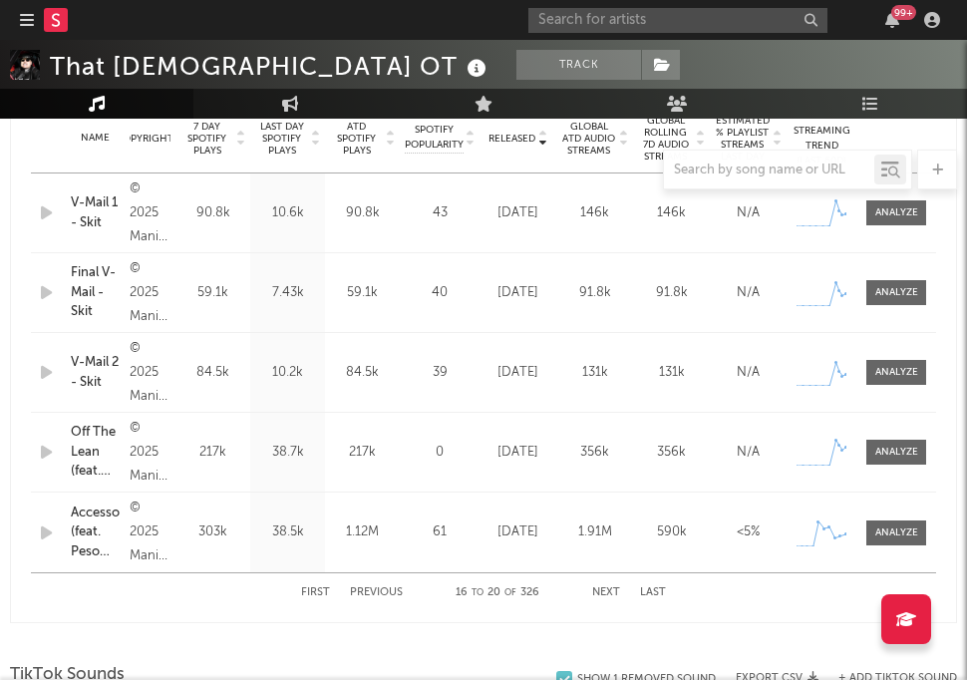
scroll to position [957, 0]
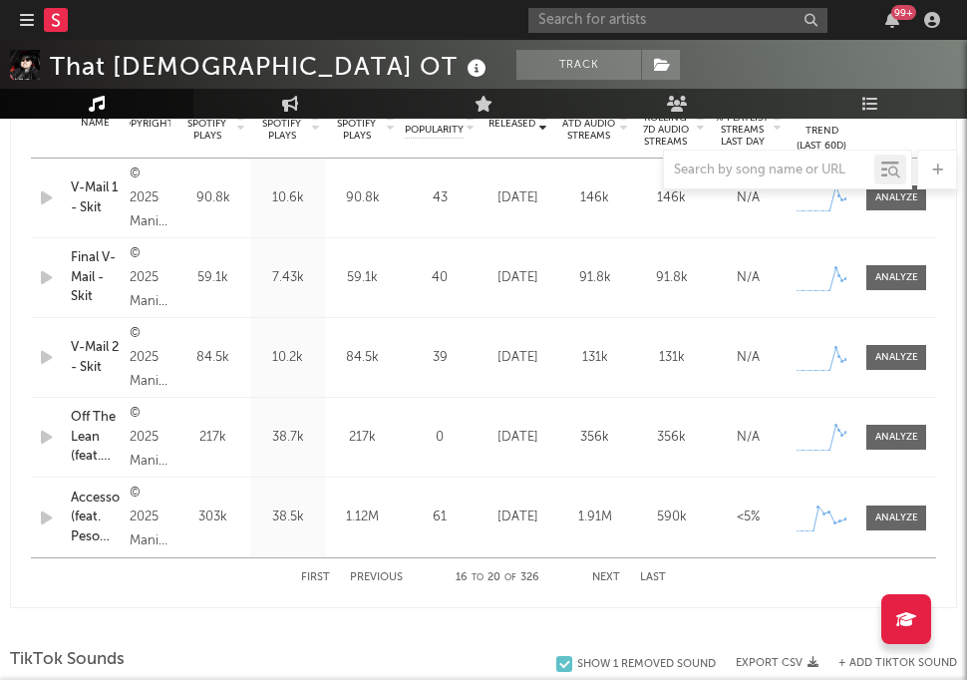
click at [318, 574] on button "First" at bounding box center [315, 577] width 29 height 11
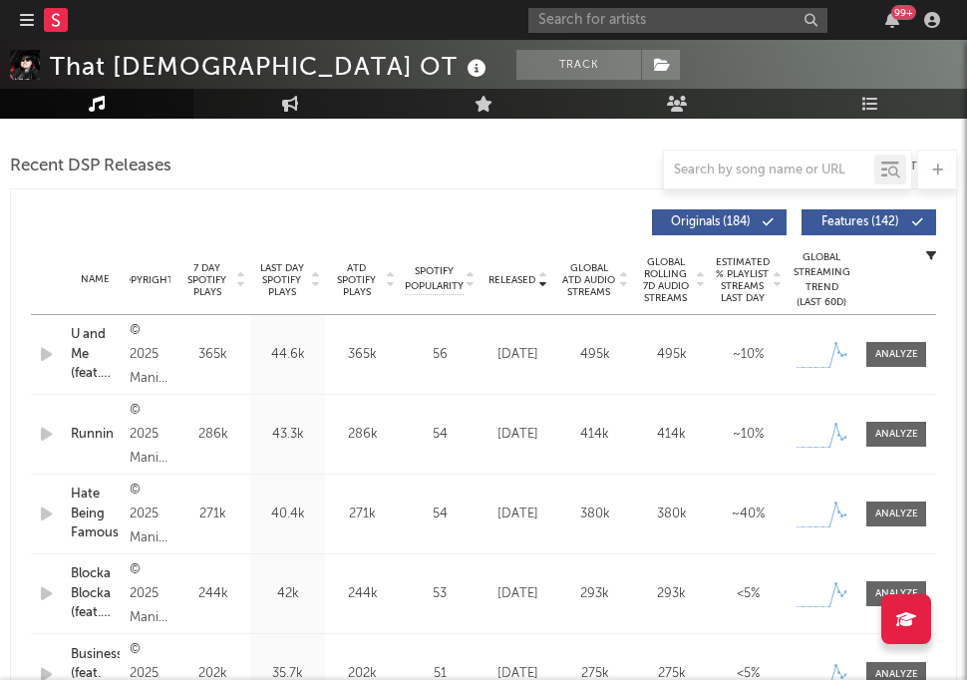
scroll to position [766, 0]
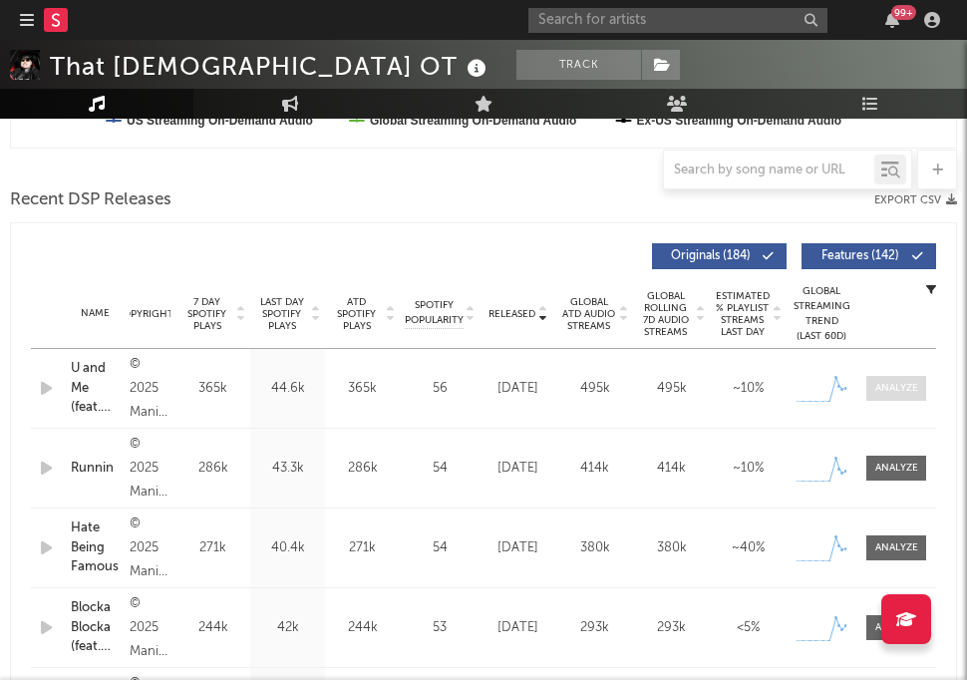
click at [898, 379] on span at bounding box center [896, 388] width 60 height 25
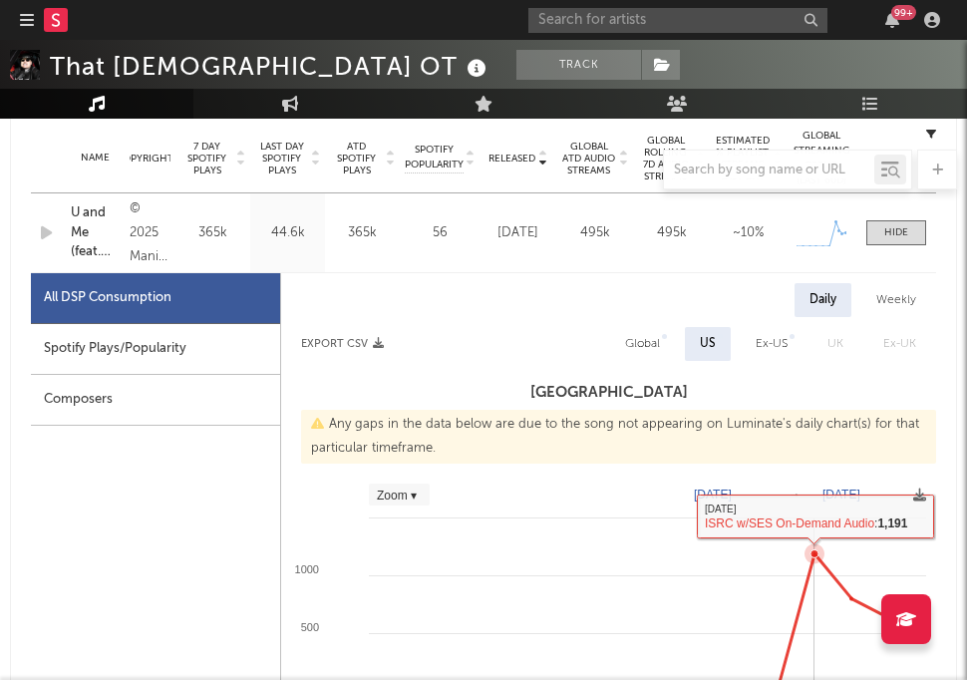
scroll to position [863, 0]
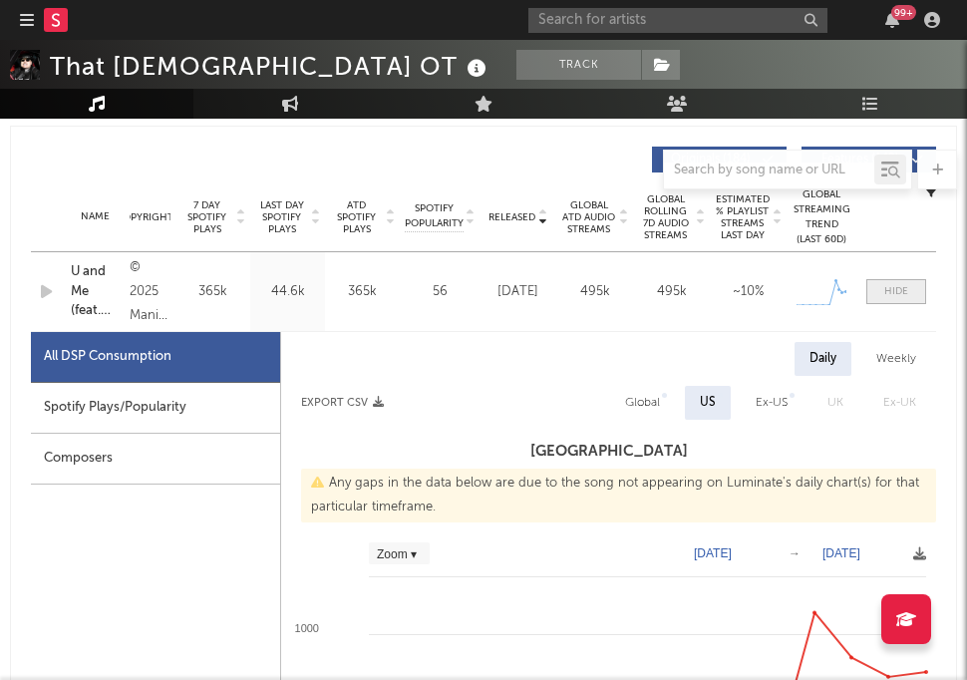
click at [886, 290] on div at bounding box center [896, 291] width 24 height 15
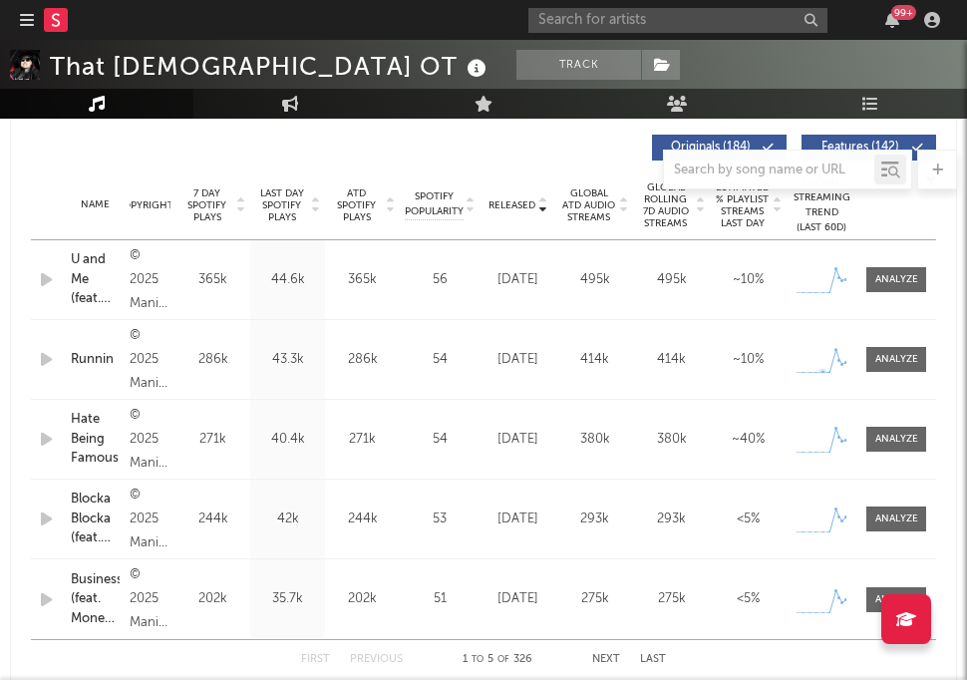
scroll to position [885, 0]
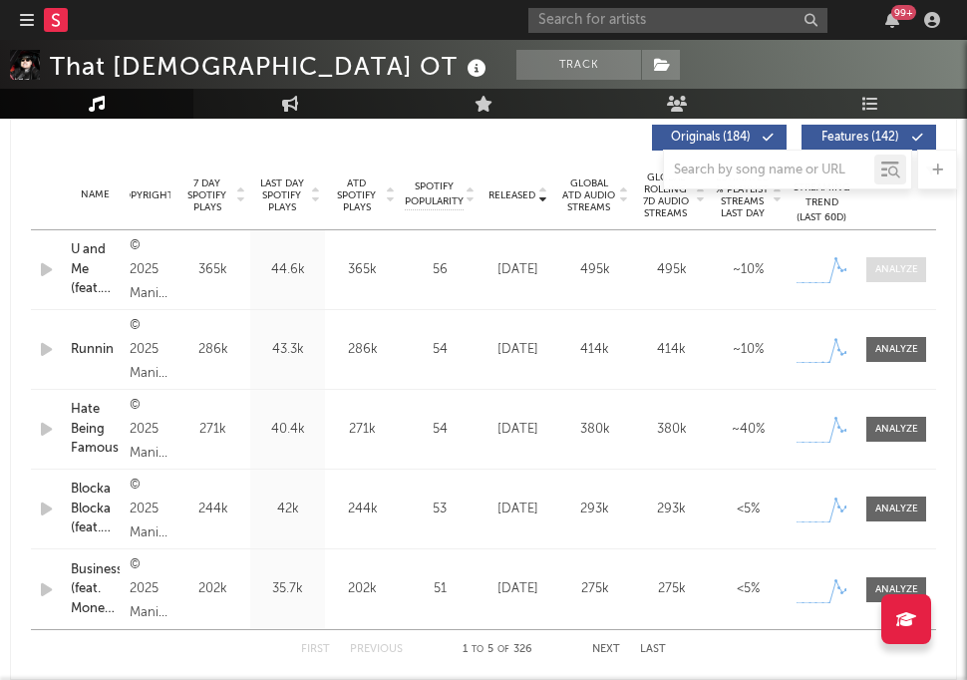
click at [906, 268] on div at bounding box center [896, 269] width 43 height 15
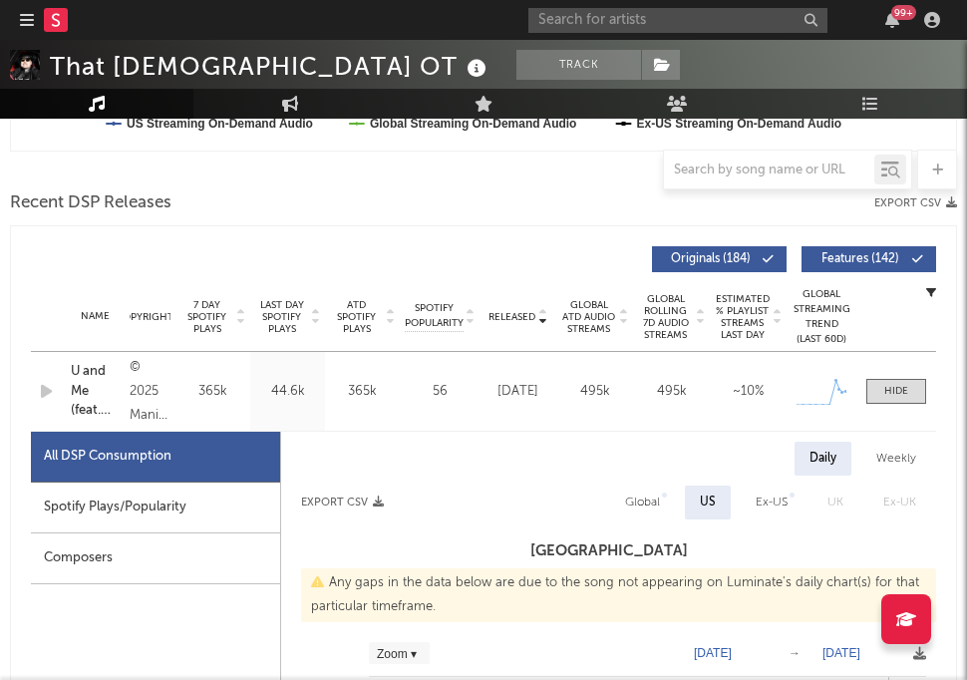
scroll to position [719, 0]
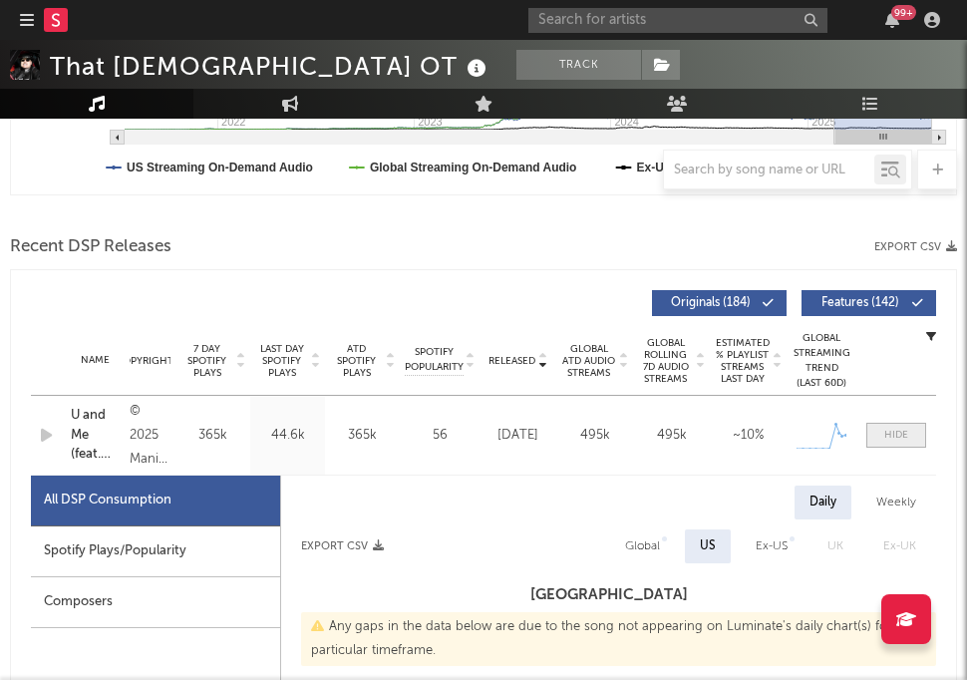
click at [892, 425] on span at bounding box center [896, 435] width 60 height 25
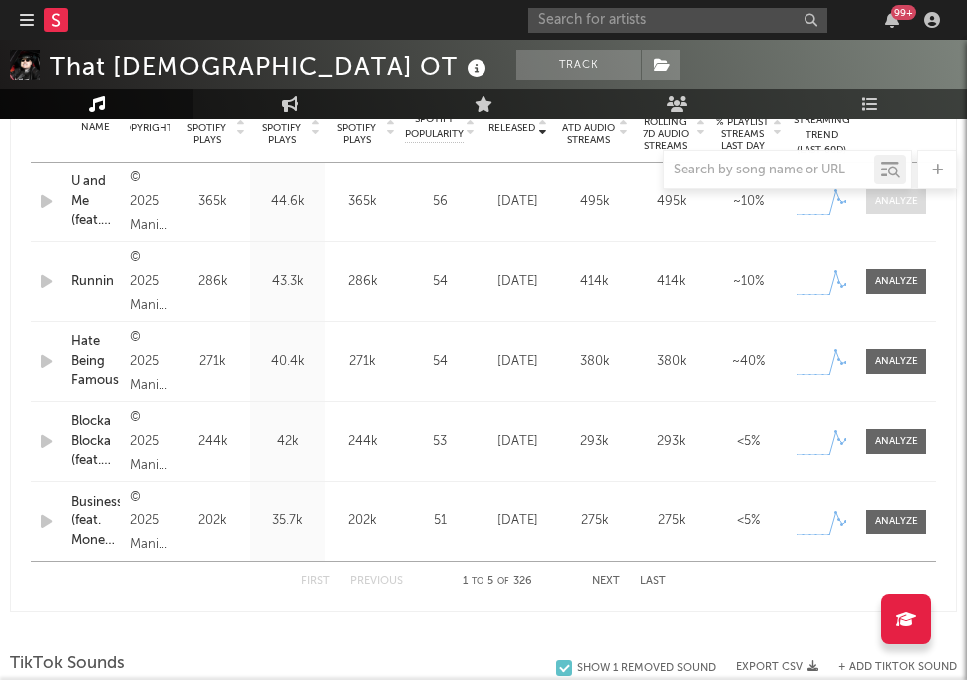
scroll to position [976, 0]
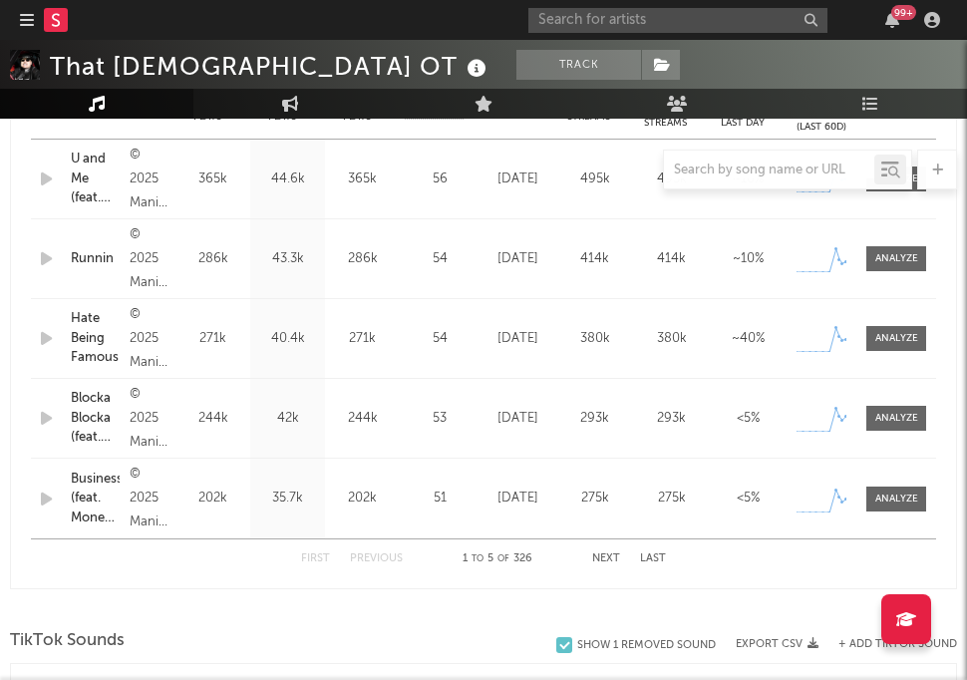
click at [596, 558] on button "Next" at bounding box center [606, 558] width 28 height 11
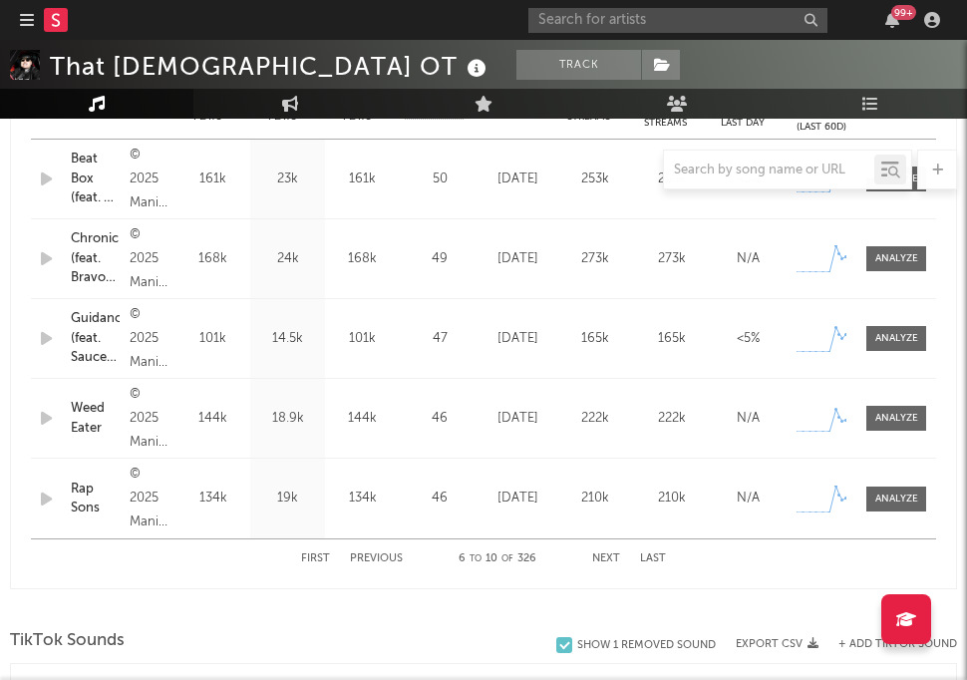
click at [596, 558] on button "Next" at bounding box center [606, 558] width 28 height 11
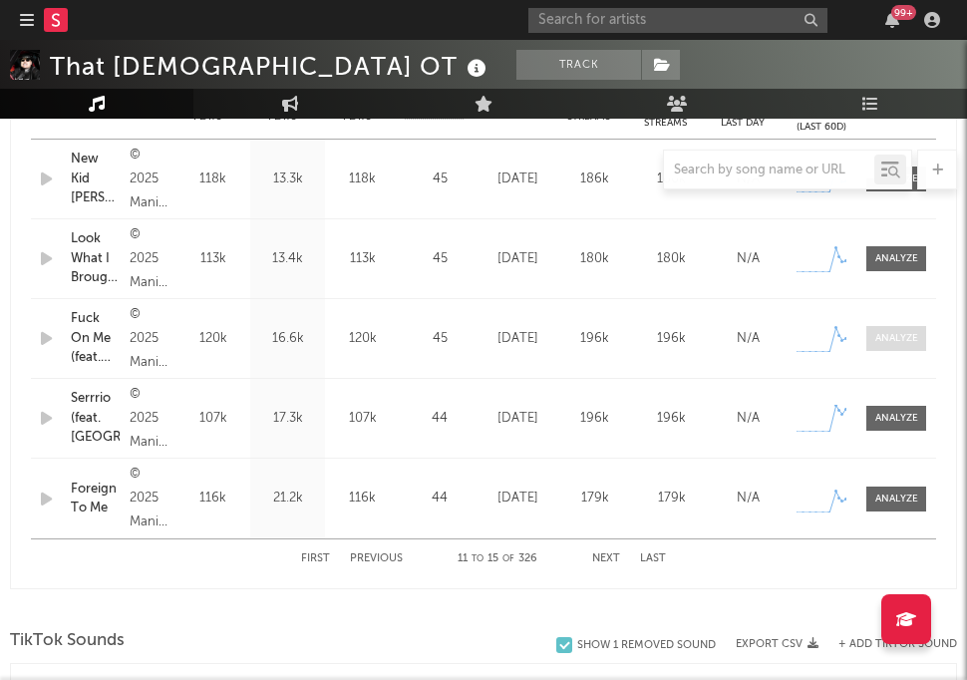
click at [878, 341] on div at bounding box center [896, 338] width 43 height 15
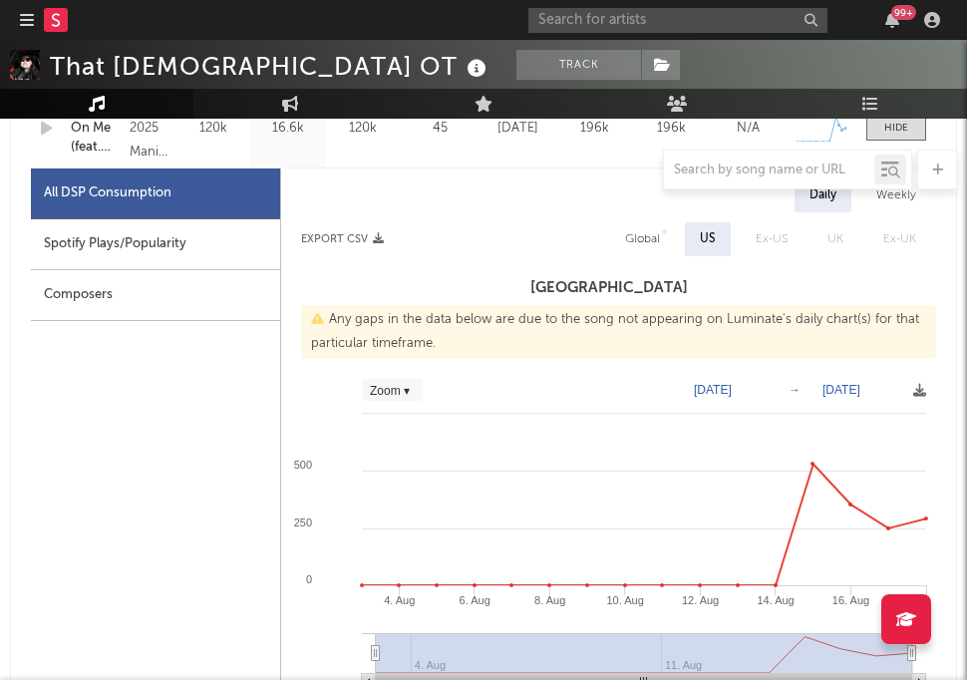
scroll to position [1241, 0]
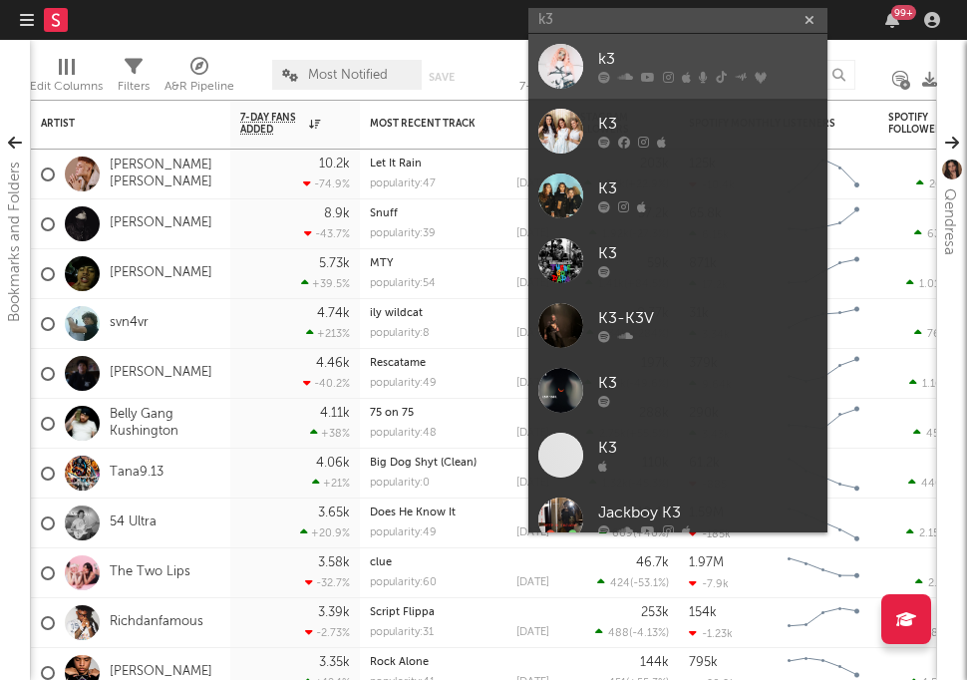
type input "k3"
click at [679, 50] on div "k3" at bounding box center [707, 60] width 219 height 24
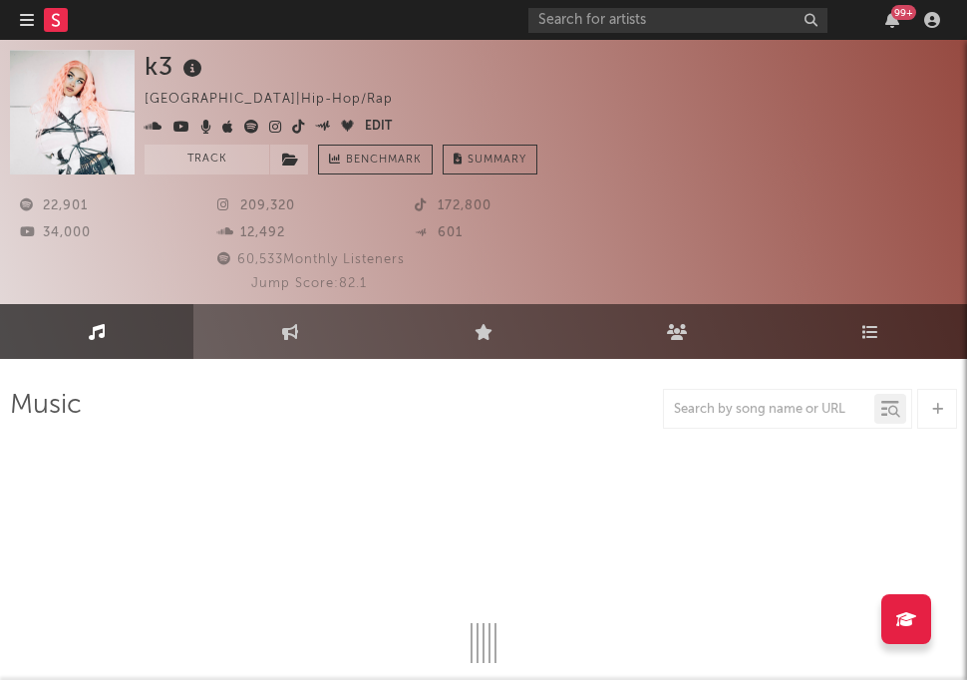
select select "6m"
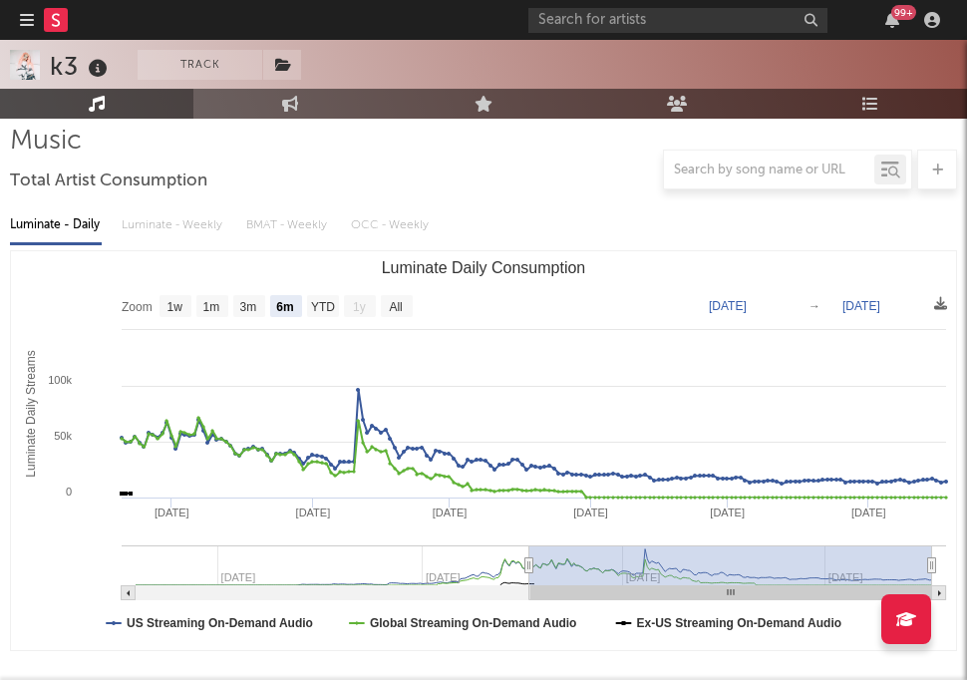
scroll to position [286, 0]
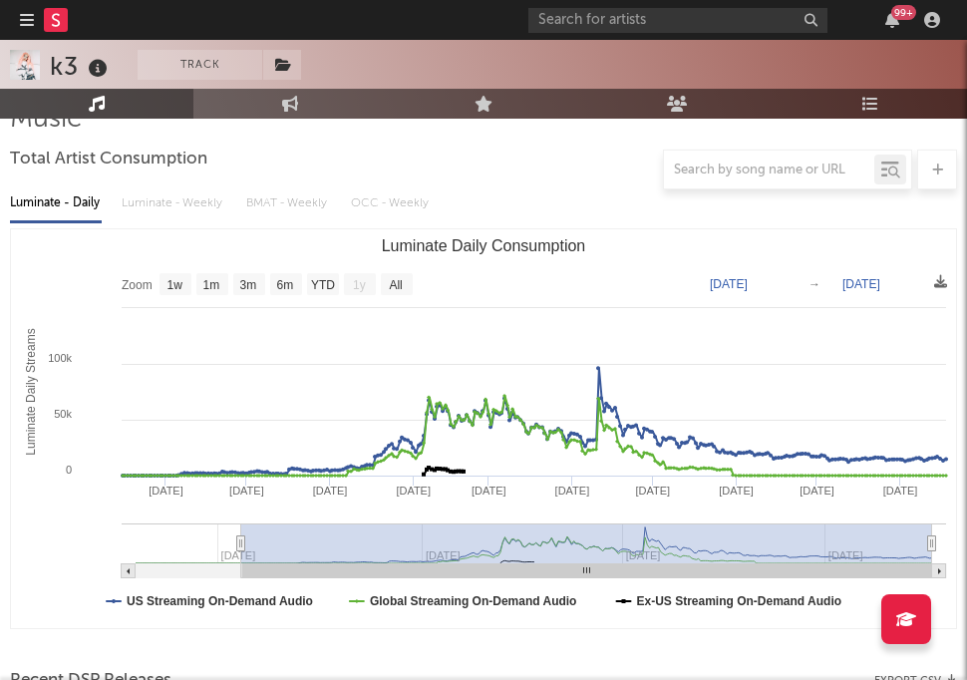
type input "[DATE]"
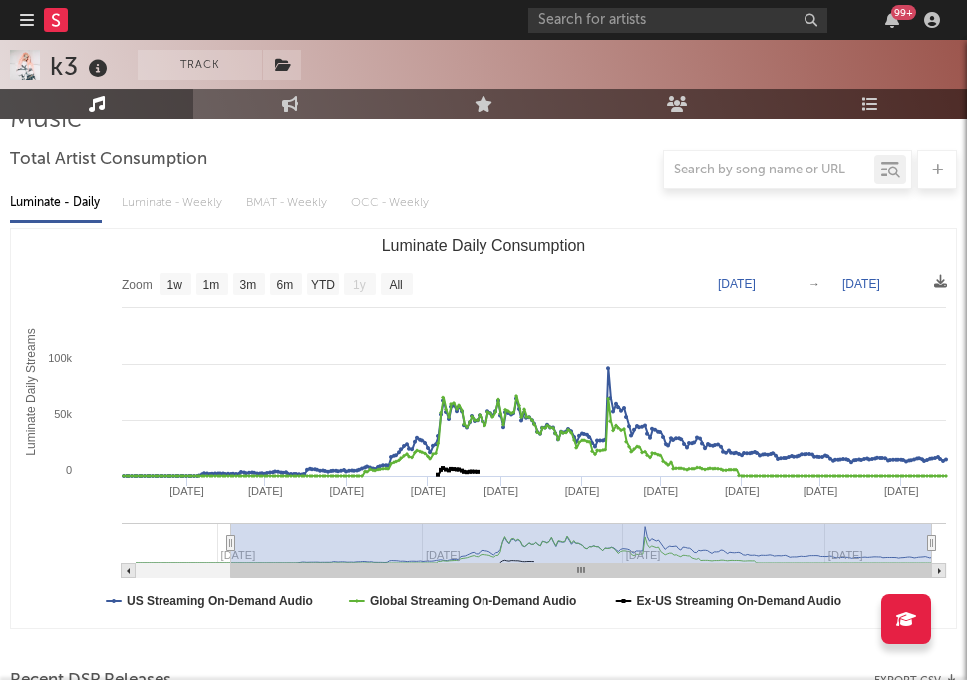
drag, startPoint x: 528, startPoint y: 541, endPoint x: 231, endPoint y: 564, distance: 297.8
click at [231, 564] on icon "Created with Highcharts 10.3.3 Luminate Daily Streams Luminate Daily Consumptio…" at bounding box center [483, 428] width 945 height 399
click at [189, 199] on div "Luminate - Daily Luminate - Weekly BMAT - Weekly OCC - Weekly" at bounding box center [483, 203] width 947 height 34
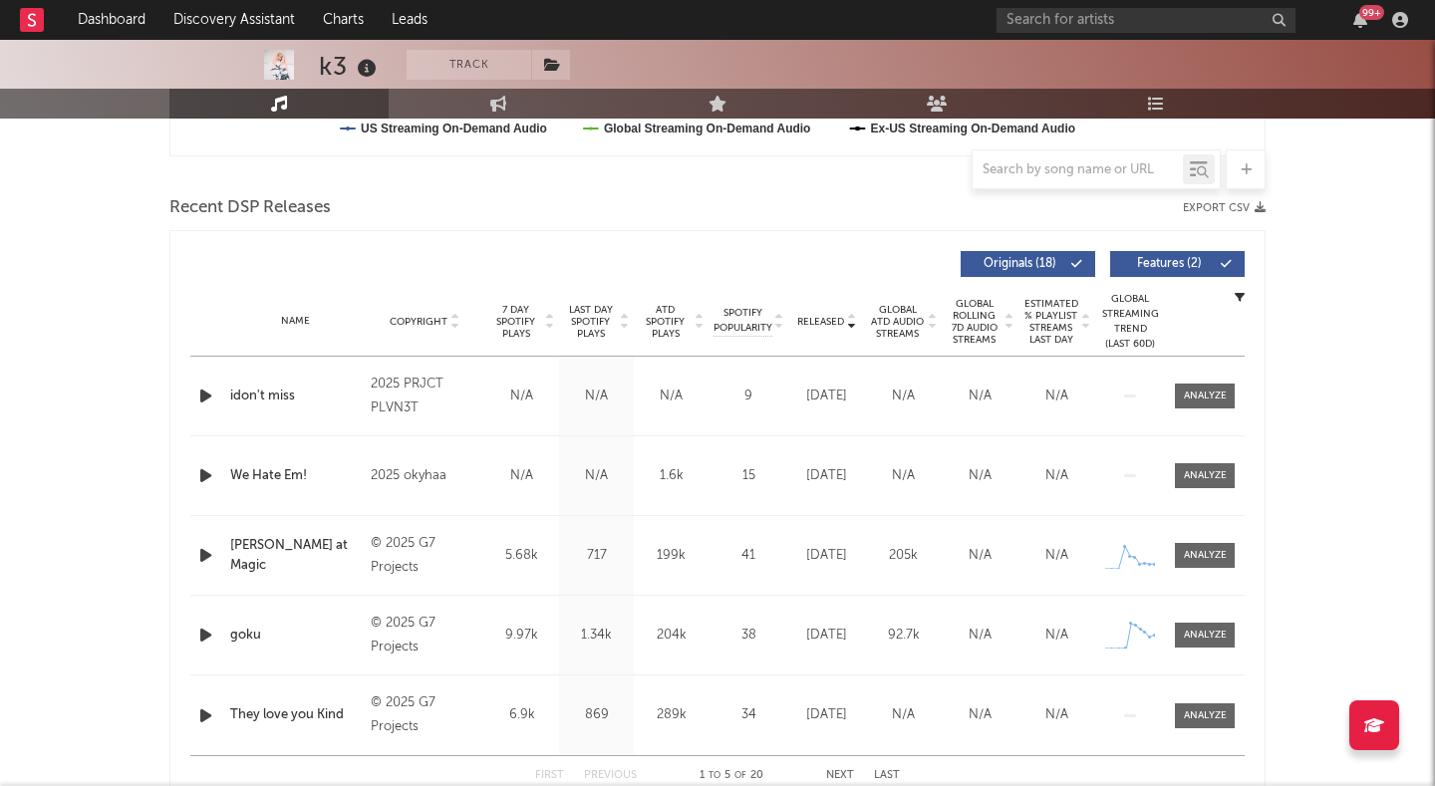
scroll to position [610, 0]
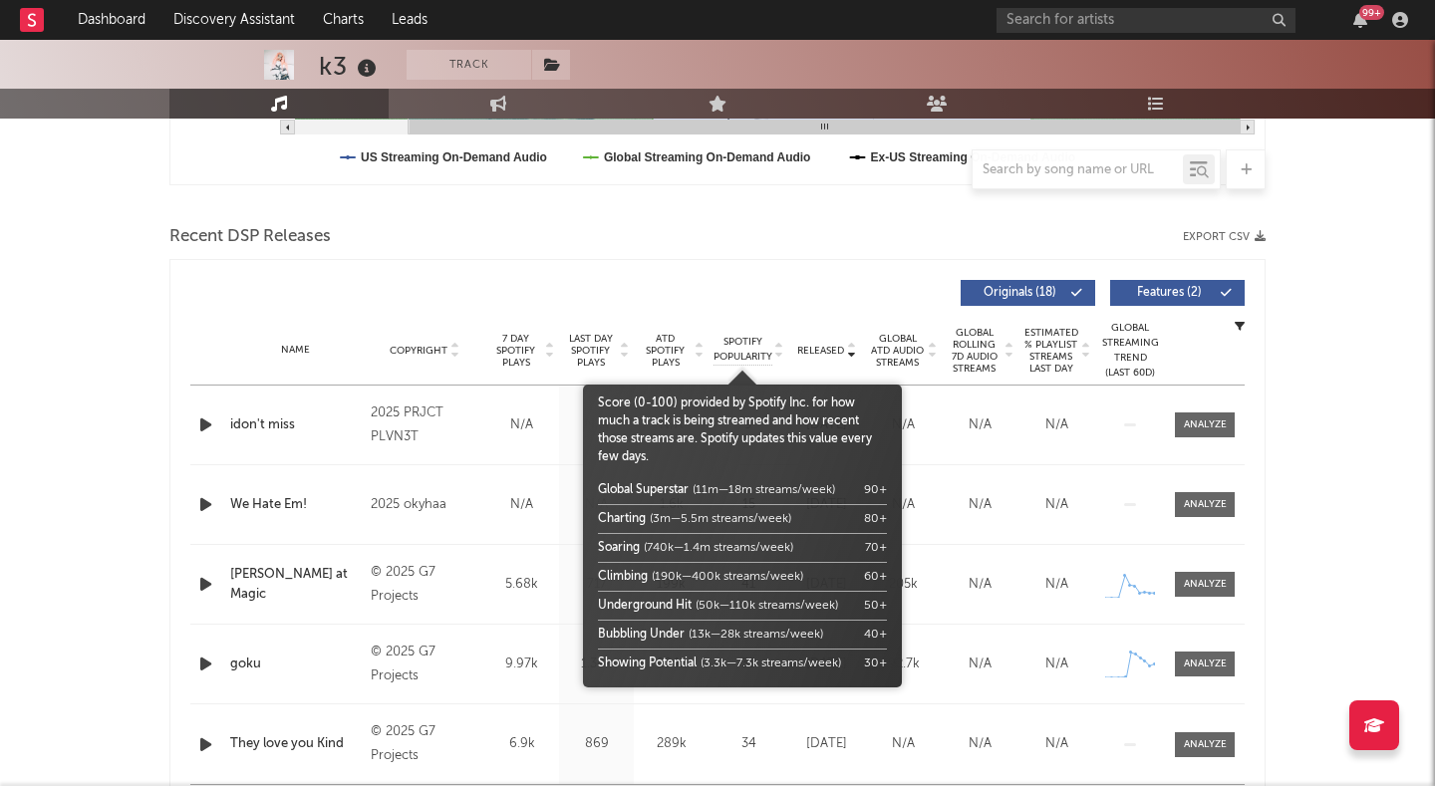
click at [760, 346] on span "Spotify Popularity" at bounding box center [743, 350] width 59 height 30
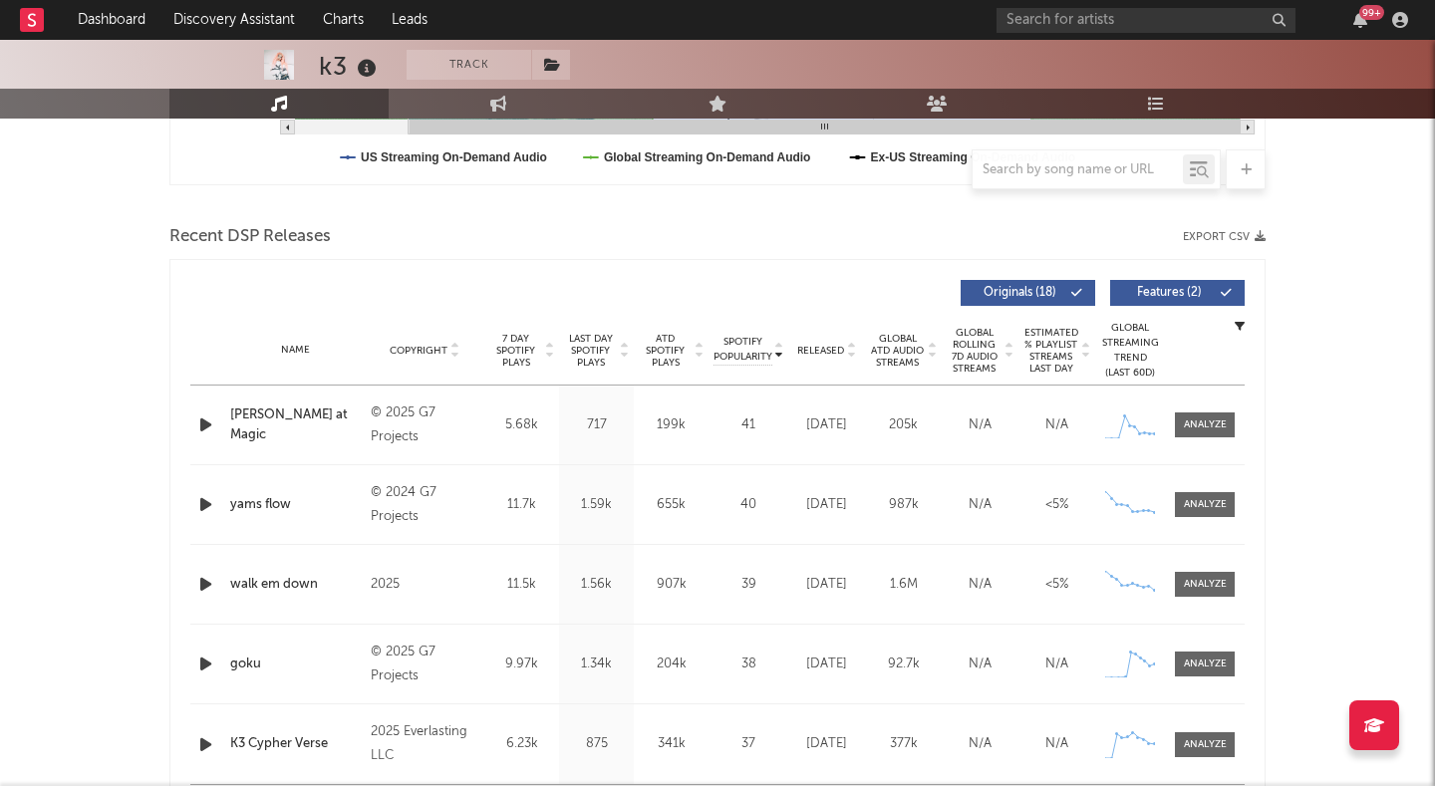
click at [818, 346] on span "Released" at bounding box center [820, 351] width 47 height 12
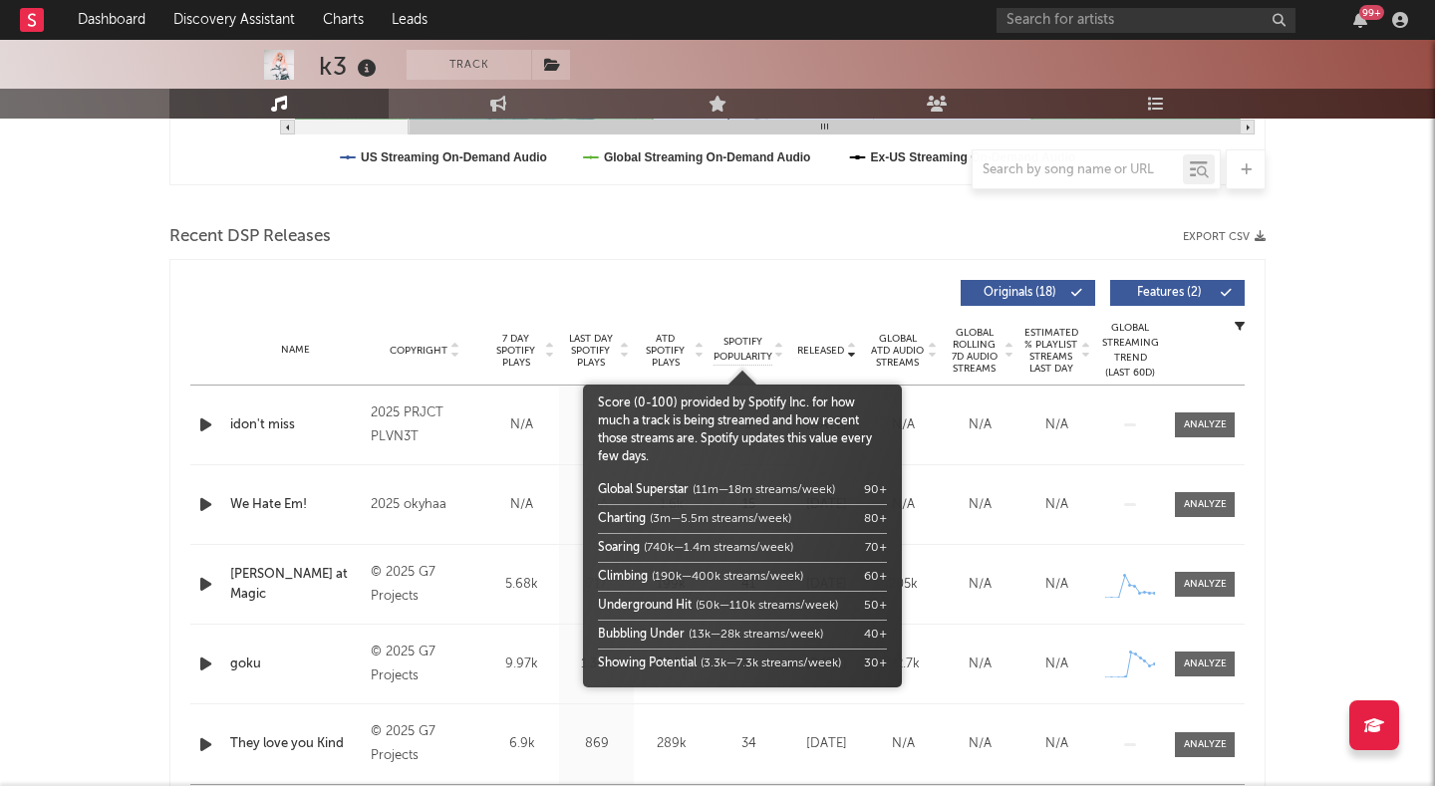
click at [709, 346] on div at bounding box center [742, 360] width 319 height 50
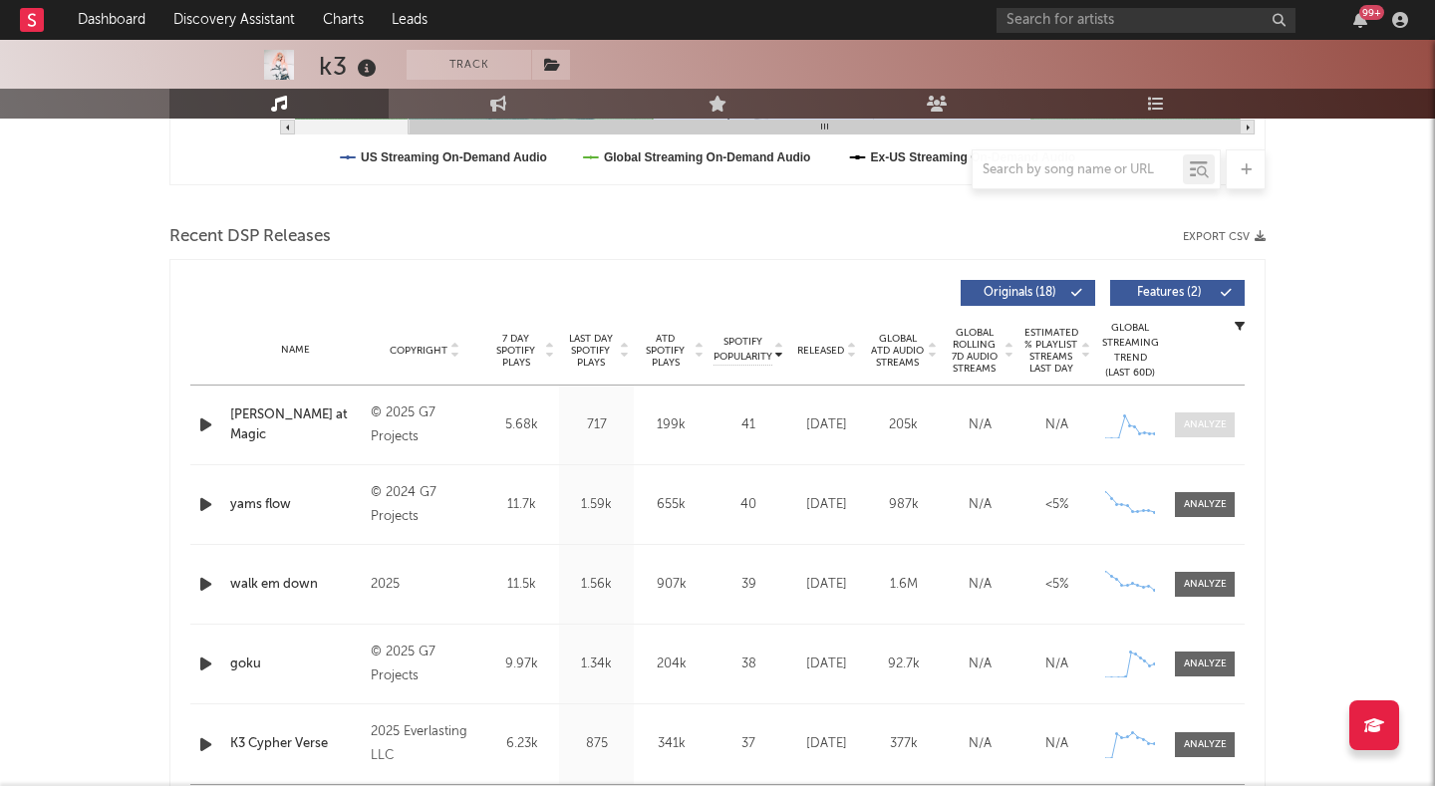
click at [966, 418] on div at bounding box center [1205, 425] width 43 height 15
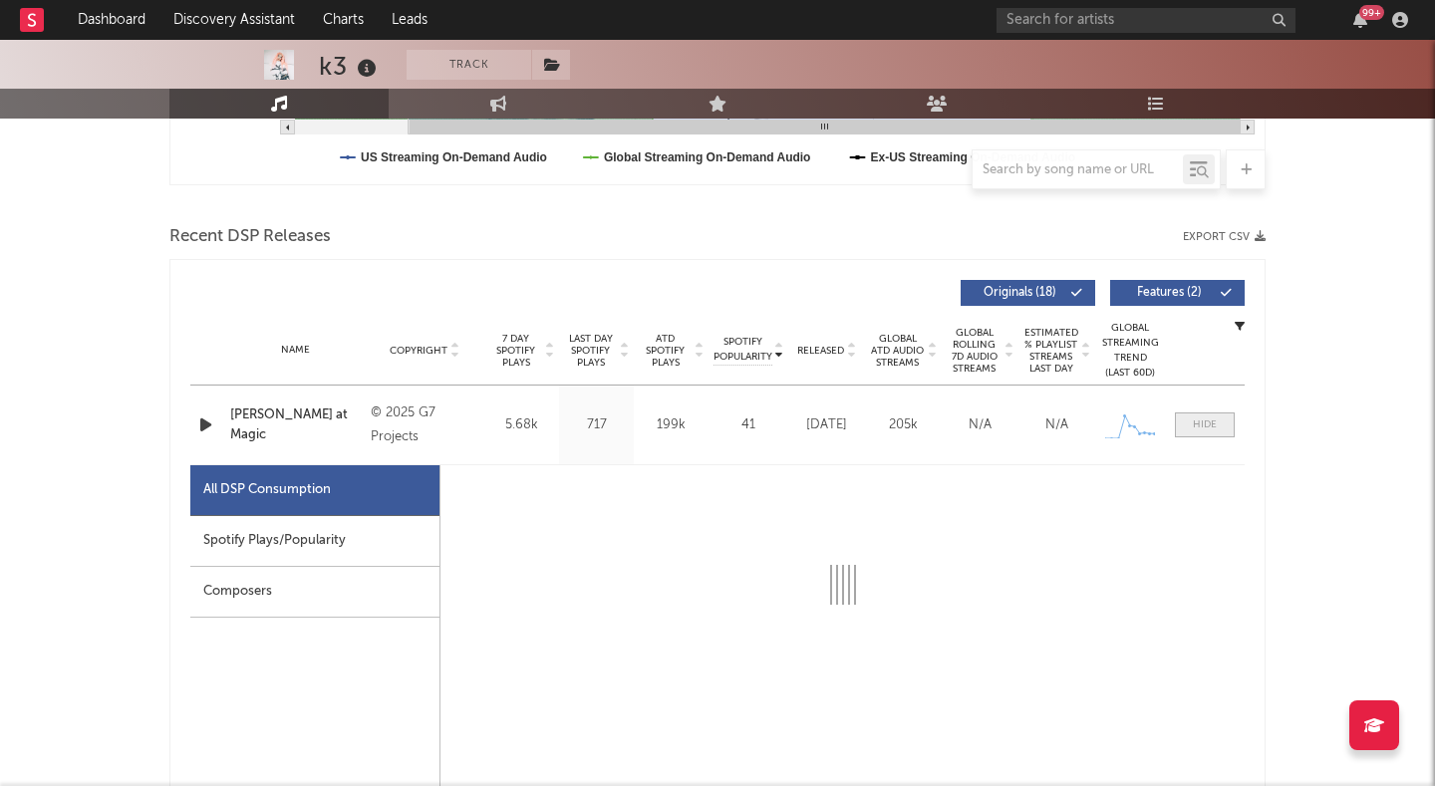
select select "1w"
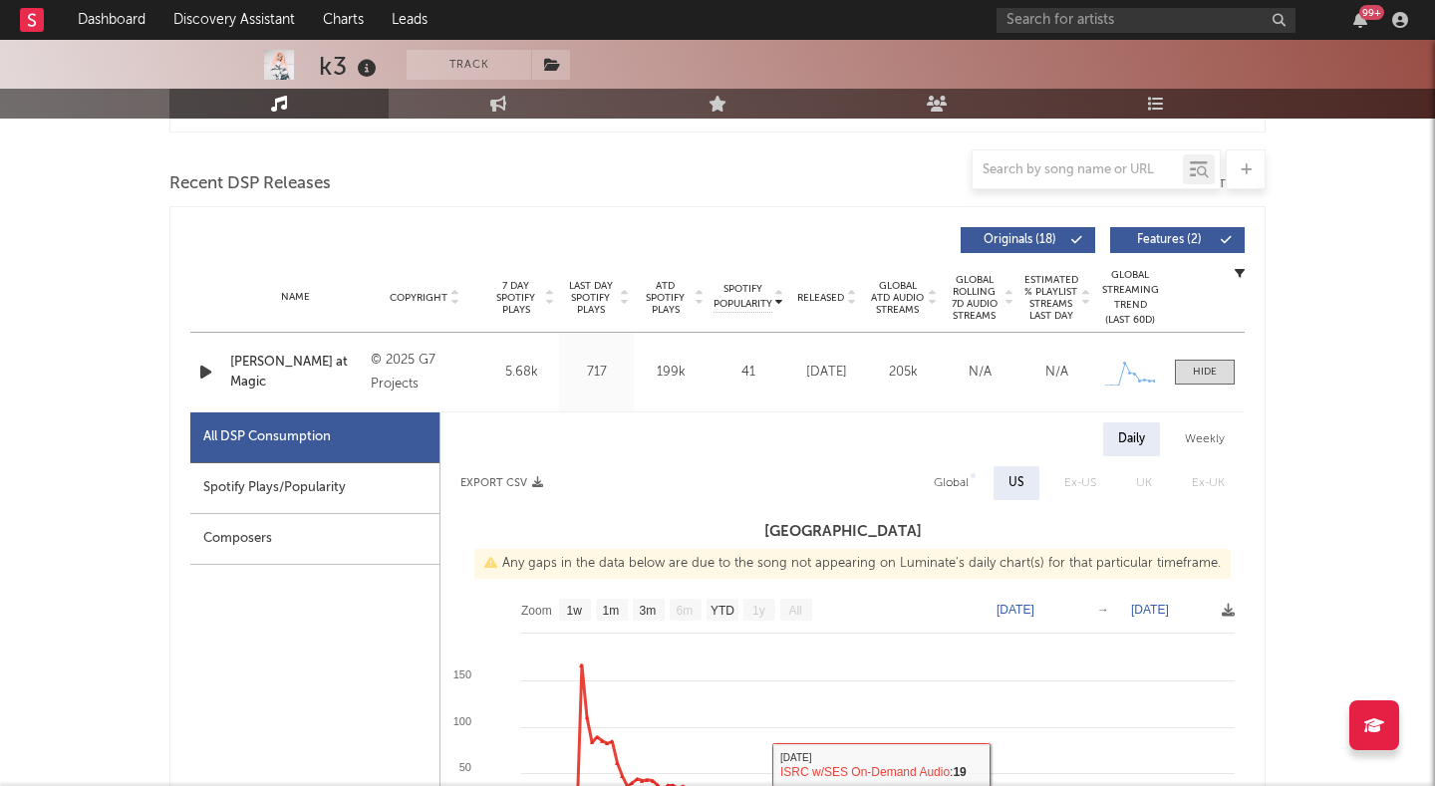
scroll to position [642, 0]
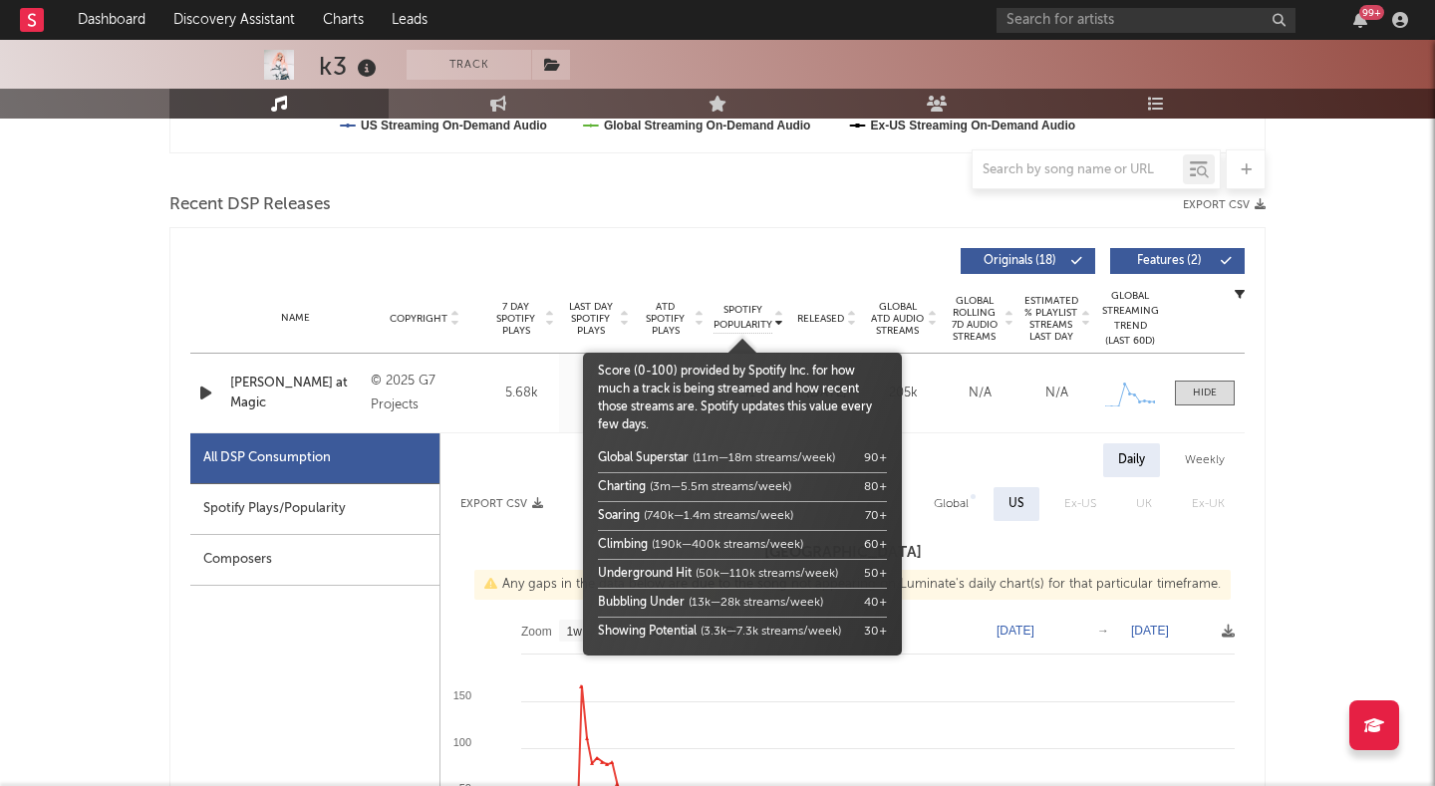
click at [750, 316] on span "Spotify Popularity" at bounding box center [743, 318] width 59 height 30
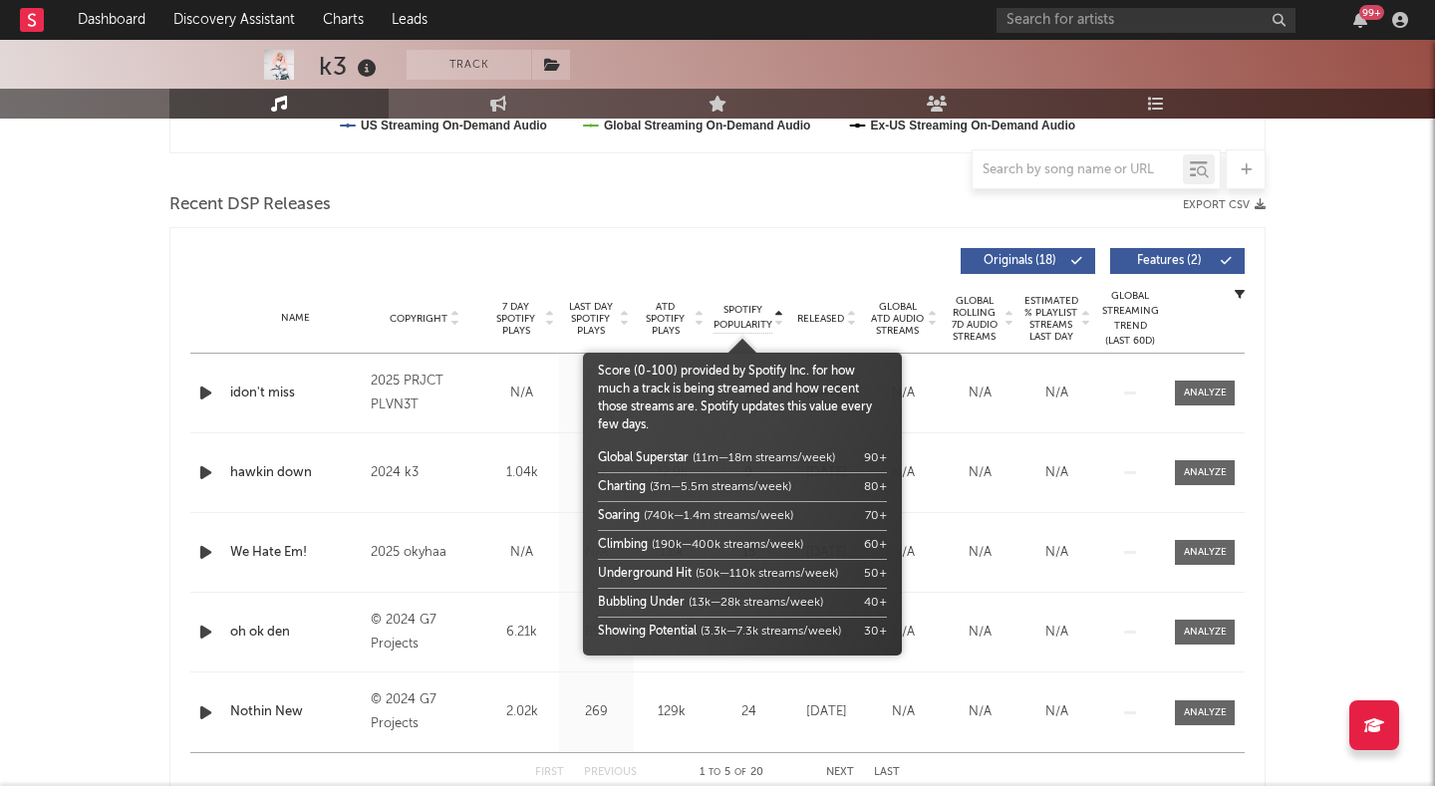
click at [739, 319] on span "Spotify Popularity" at bounding box center [743, 318] width 59 height 30
select select "1w"
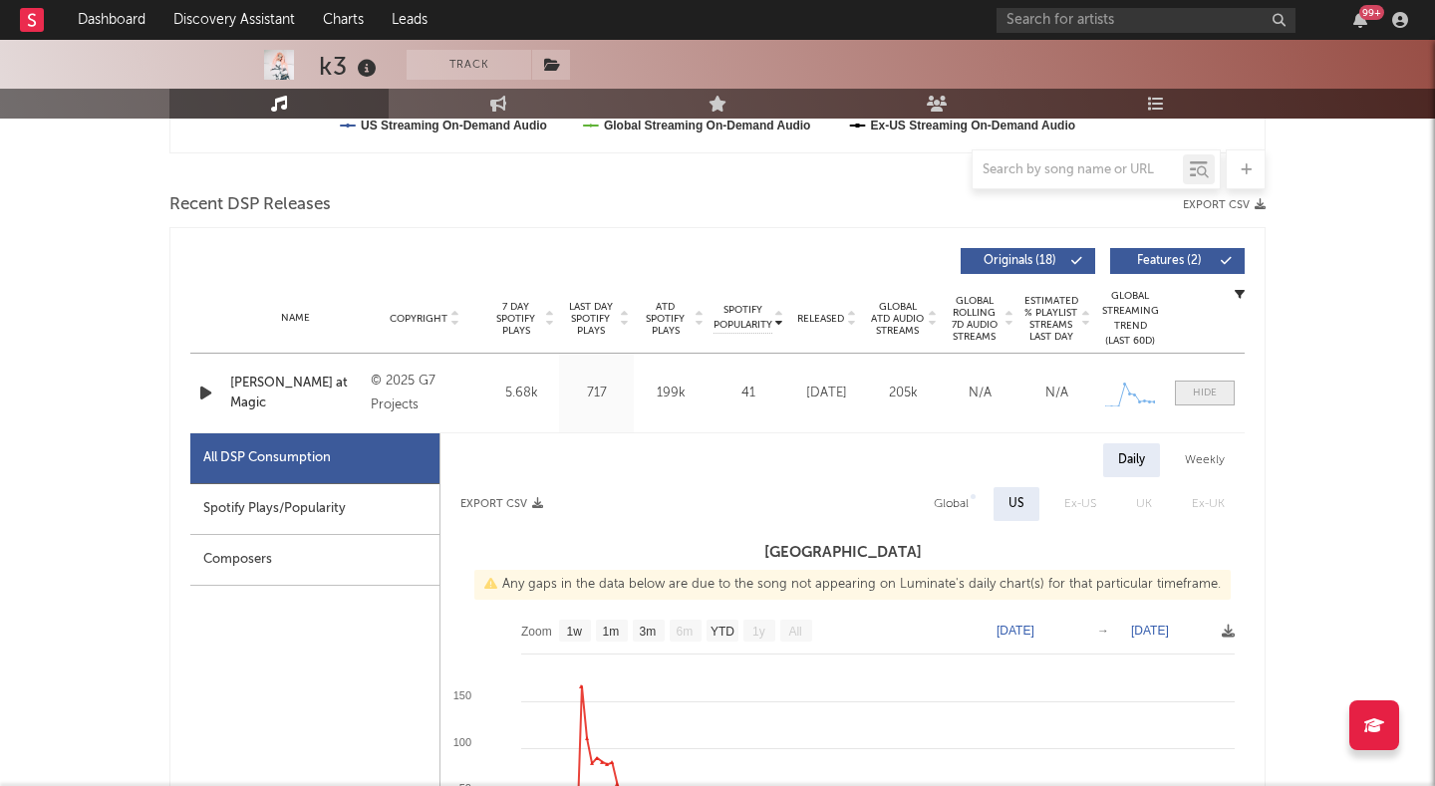
click at [966, 391] on div at bounding box center [1205, 393] width 24 height 15
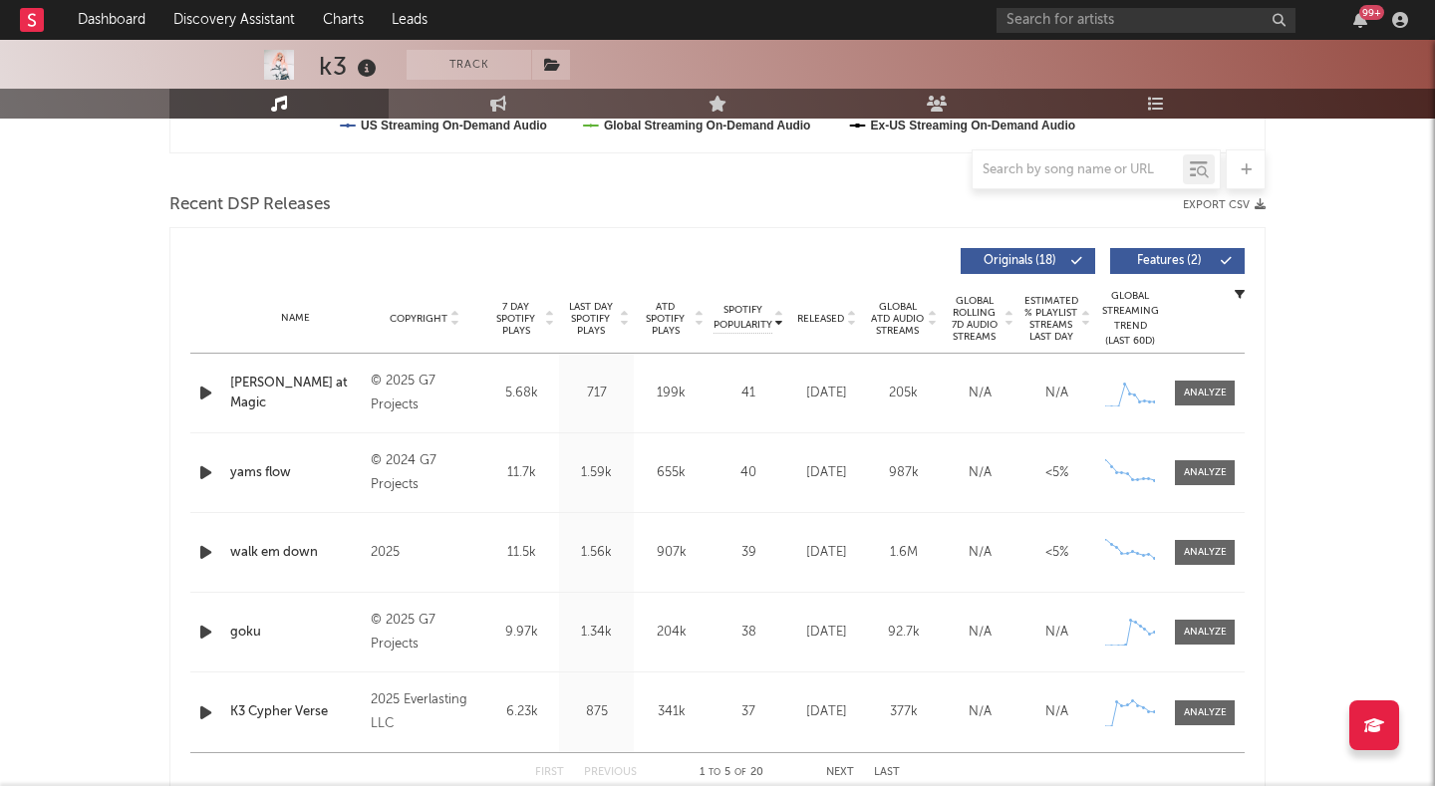
click at [815, 315] on span "Released" at bounding box center [820, 319] width 47 height 12
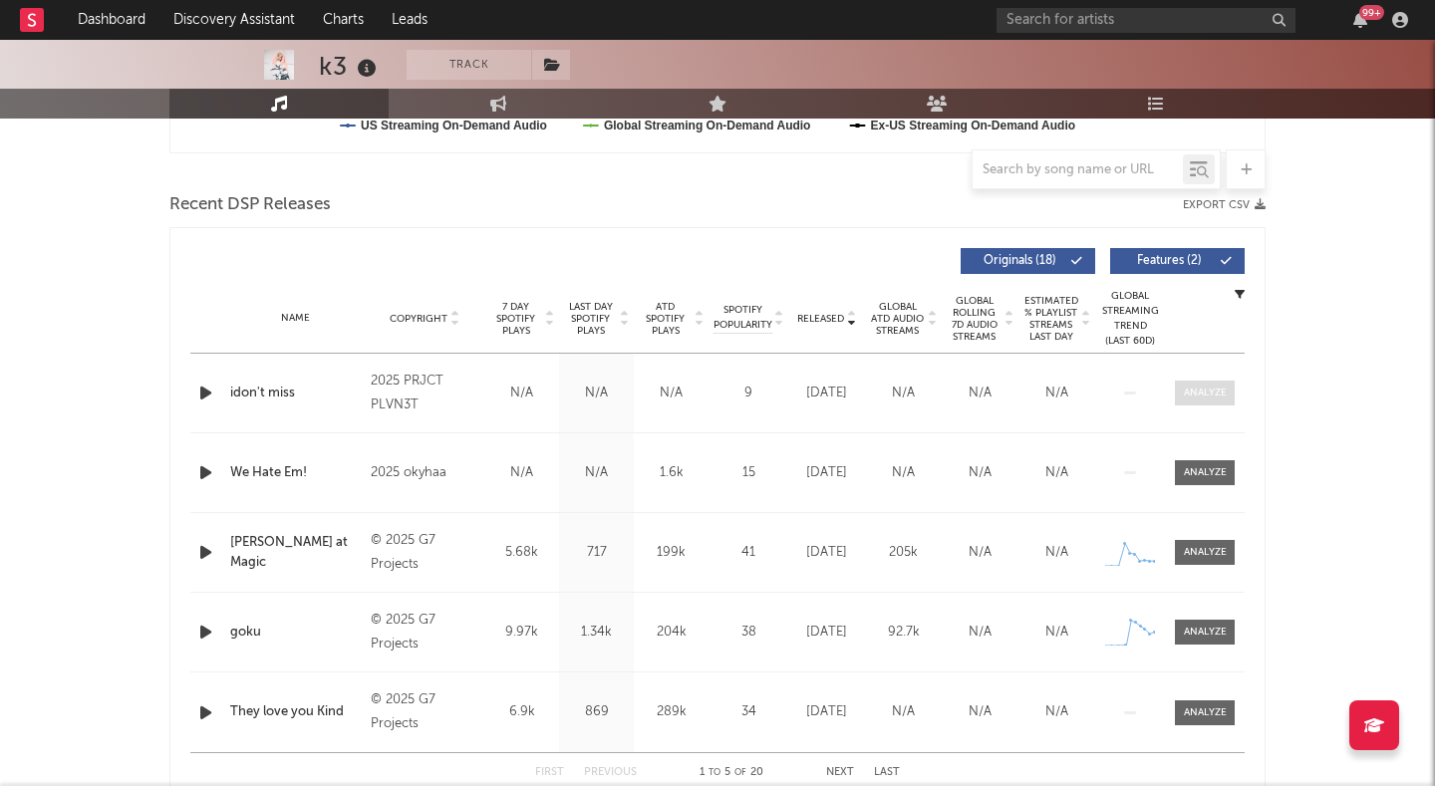
click at [966, 394] on div at bounding box center [1205, 393] width 43 height 15
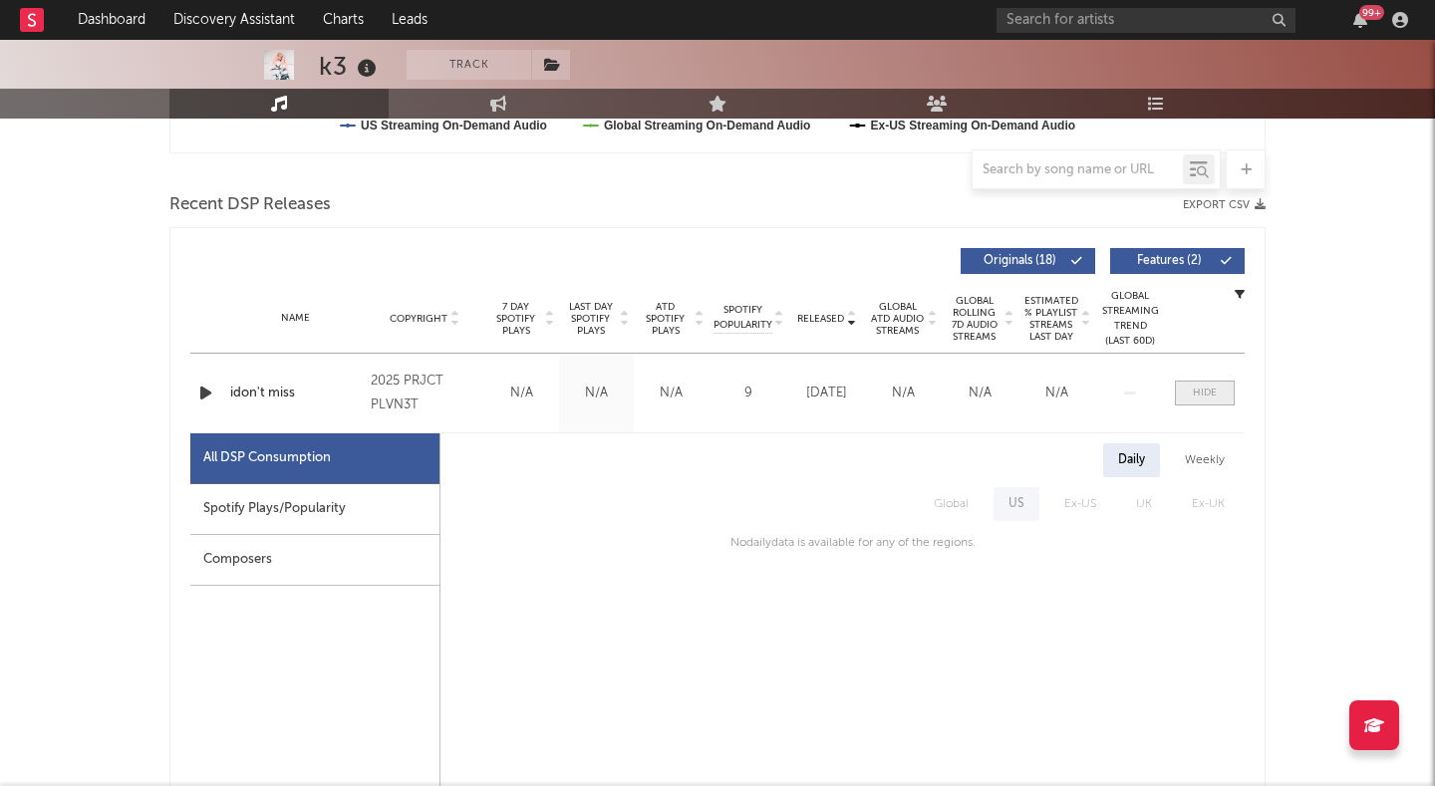
click at [966, 394] on div at bounding box center [1205, 393] width 24 height 15
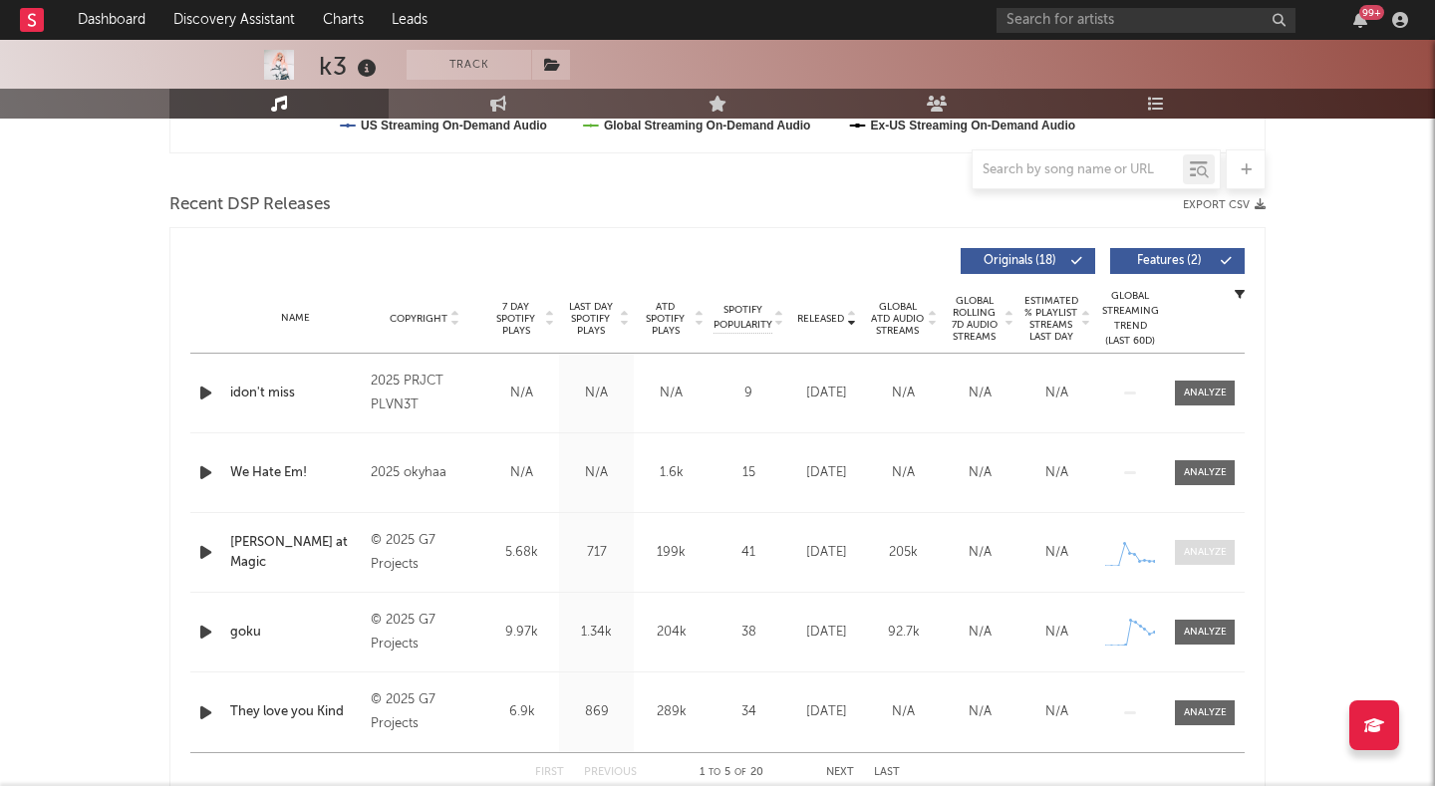
click at [966, 557] on div at bounding box center [1205, 552] width 43 height 15
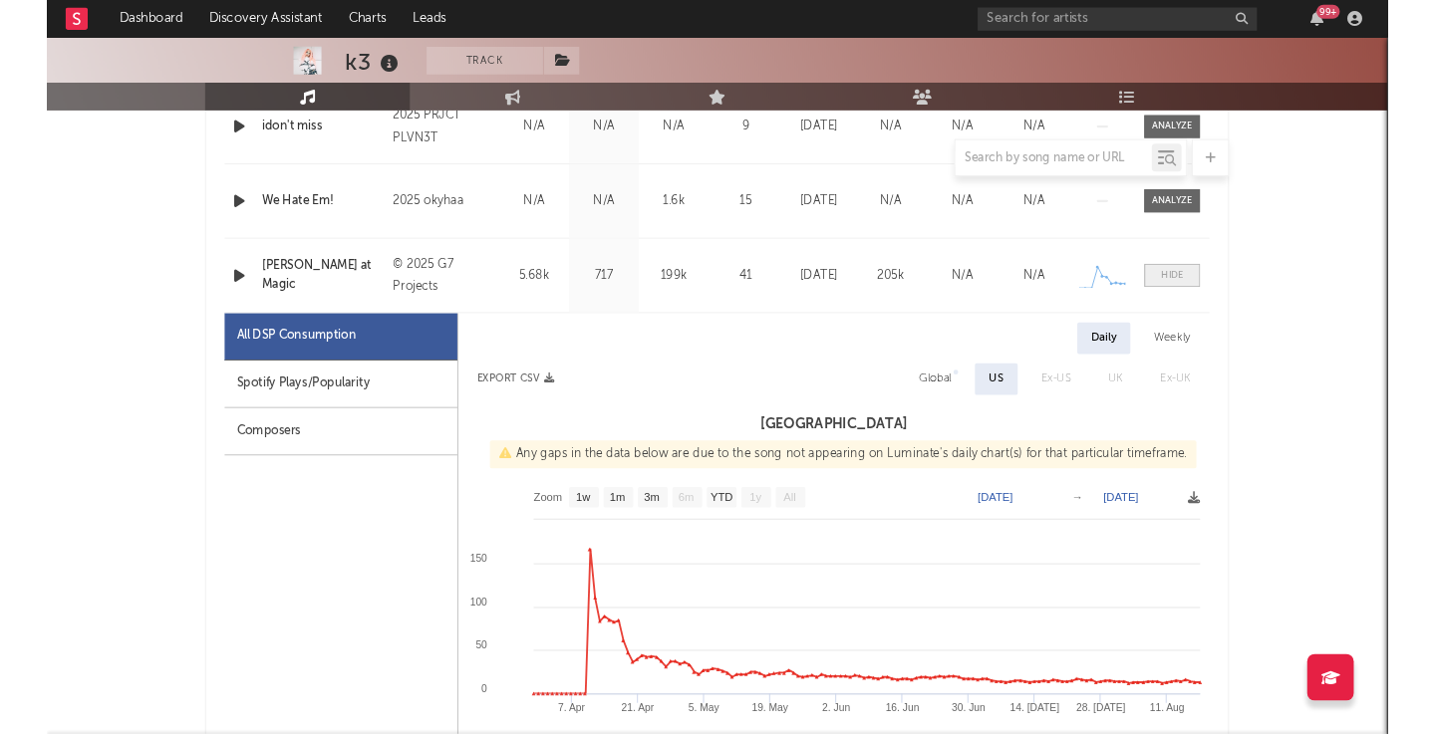
scroll to position [945, 0]
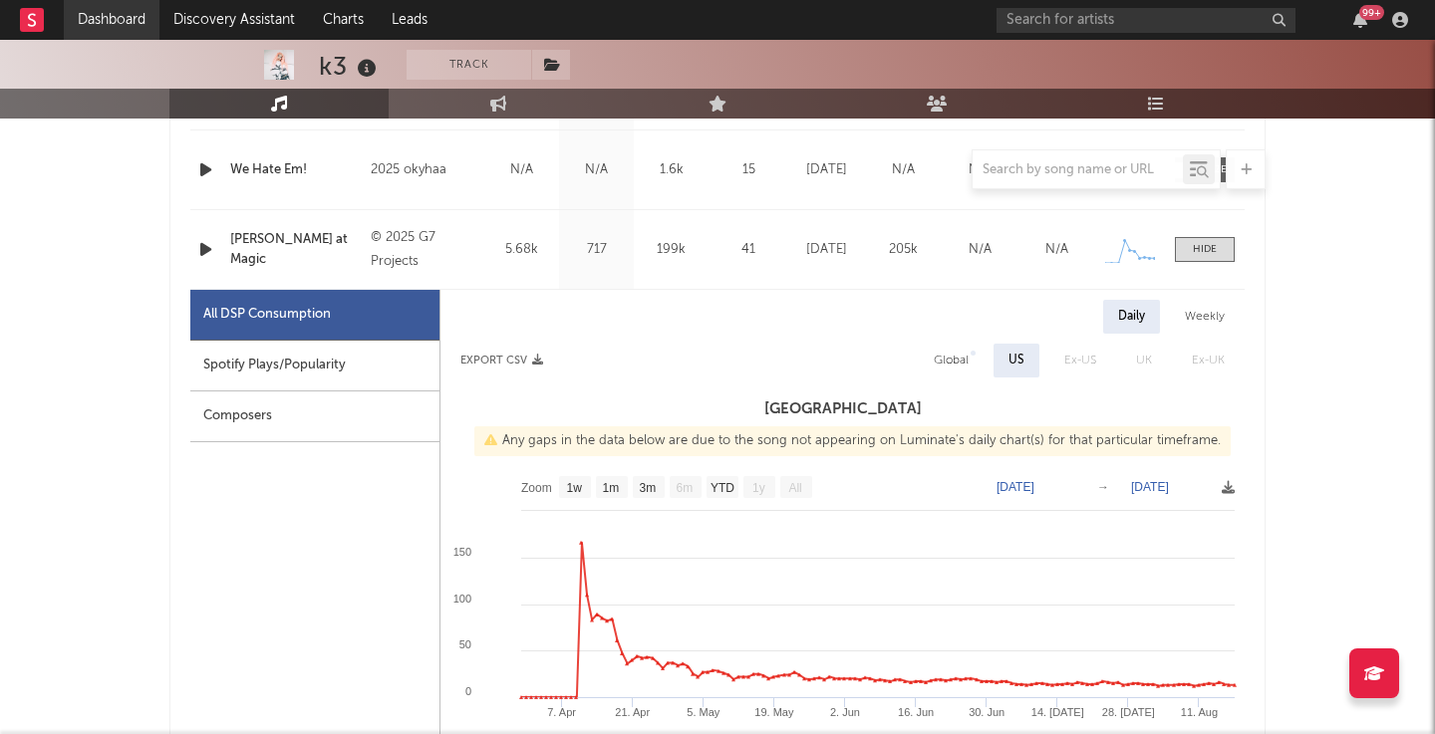
select select "Zoom"
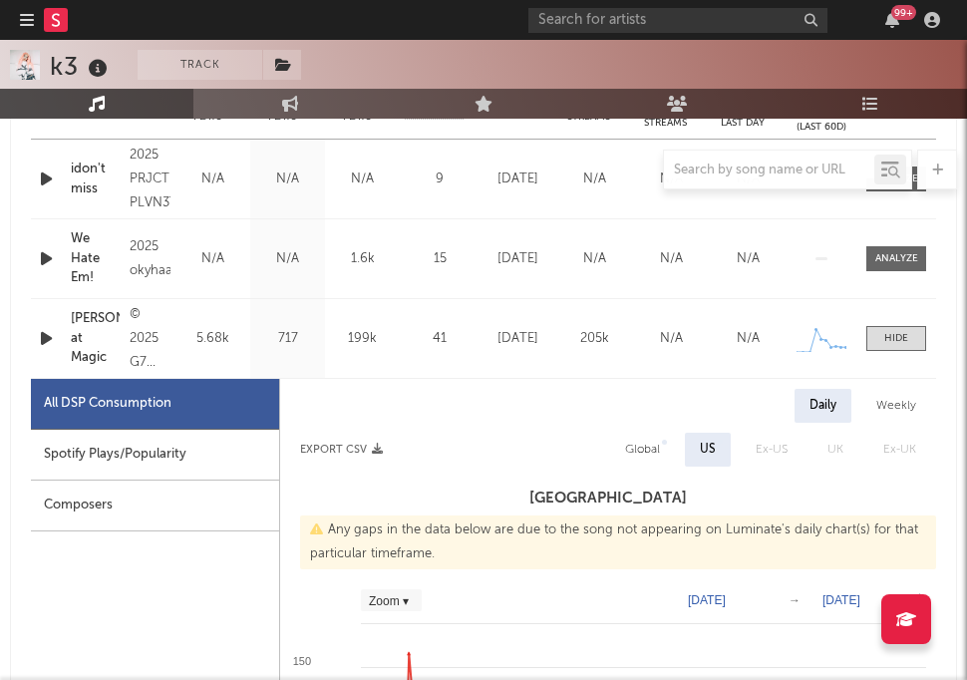
scroll to position [1000, 0]
